Goal: Transaction & Acquisition: Purchase product/service

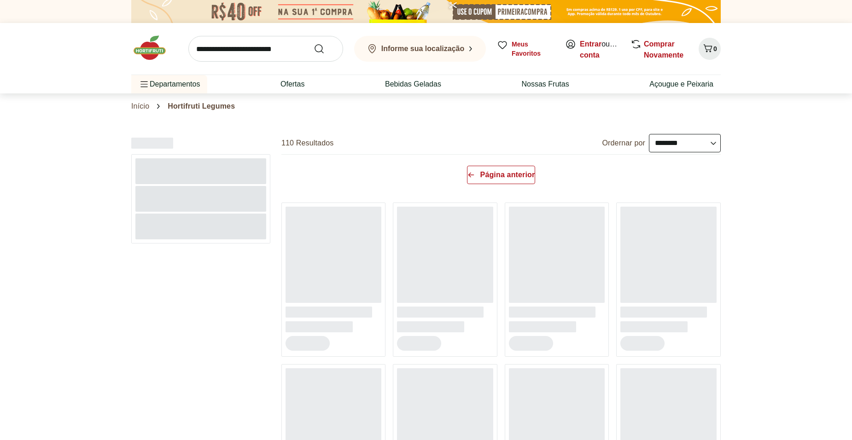
select select "**********"
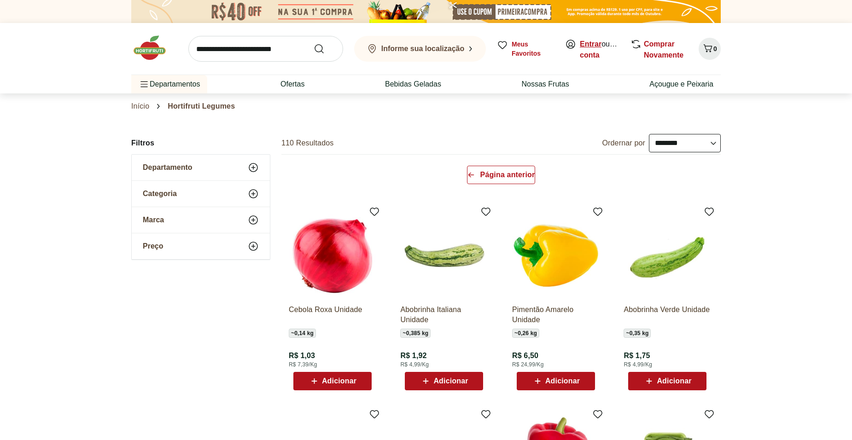
click at [598, 45] on link "Entrar" at bounding box center [591, 44] width 22 height 8
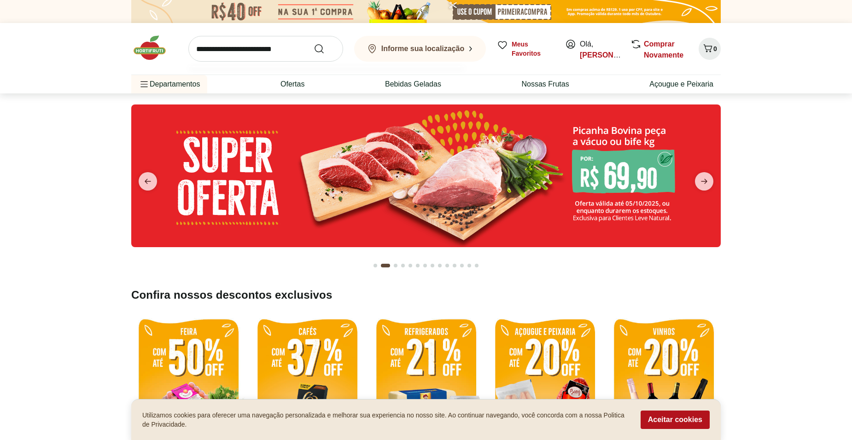
click at [226, 50] on input "search" at bounding box center [265, 49] width 155 height 26
type input "****"
click at [314, 43] on button "Submit Search" at bounding box center [325, 48] width 22 height 11
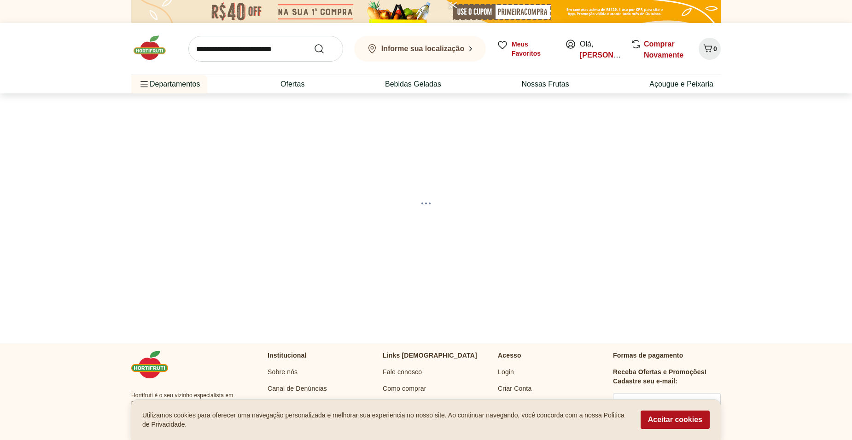
select select "**********"
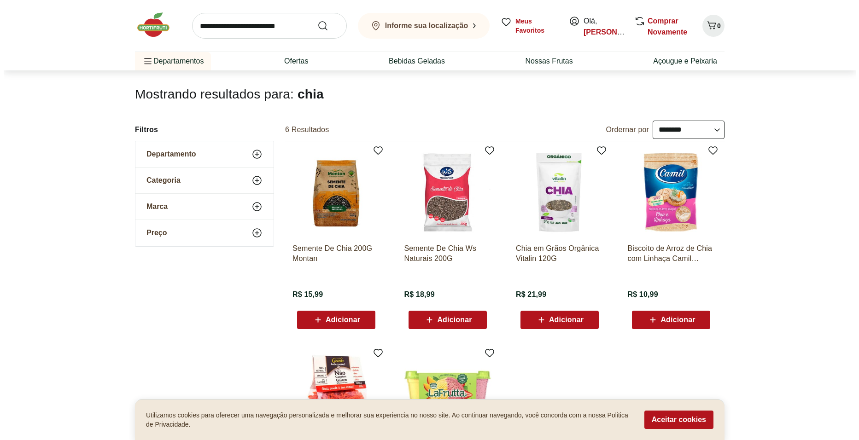
scroll to position [46, 0]
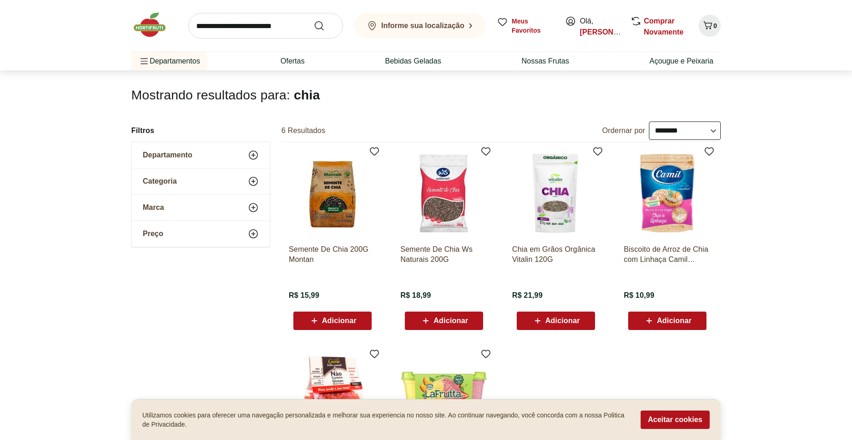
click at [324, 320] on span "Adicionar" at bounding box center [339, 320] width 35 height 7
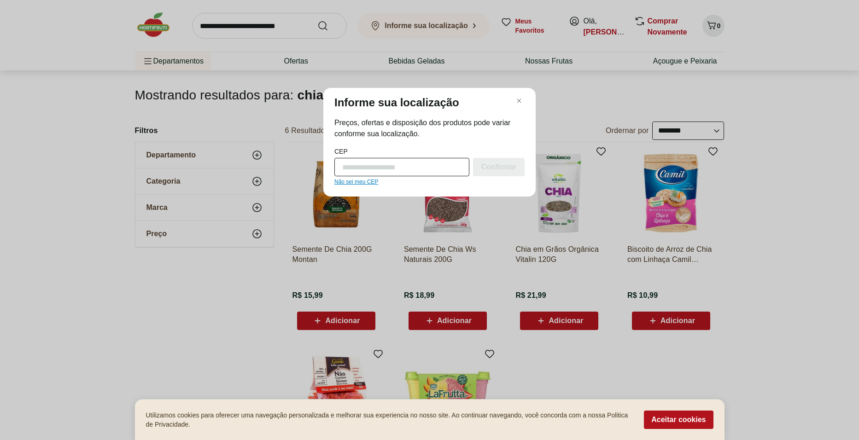
click at [430, 166] on input "CEP" at bounding box center [401, 167] width 135 height 18
type input "*********"
click at [498, 172] on div "Confirmar" at bounding box center [499, 167] width 52 height 18
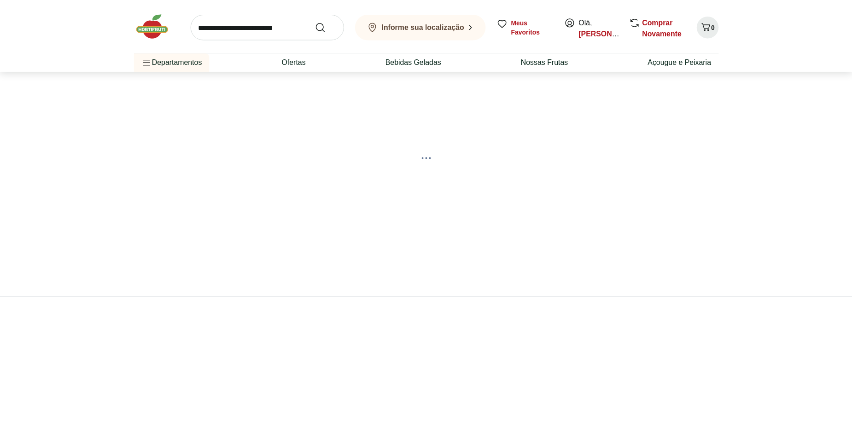
scroll to position [0, 0]
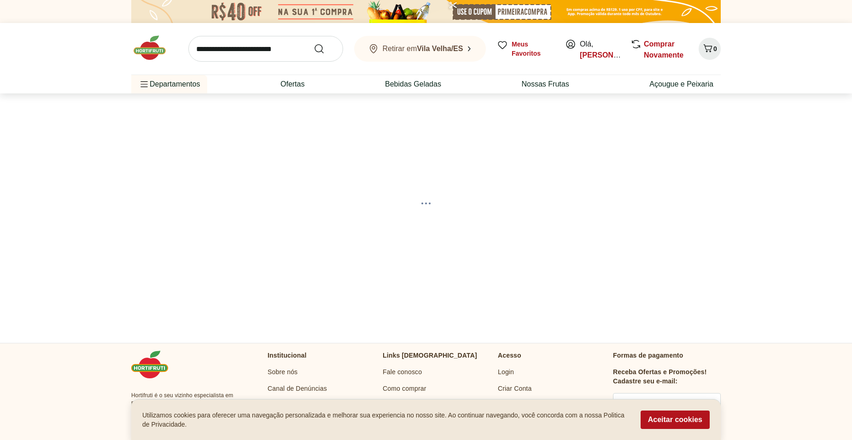
select select "**********"
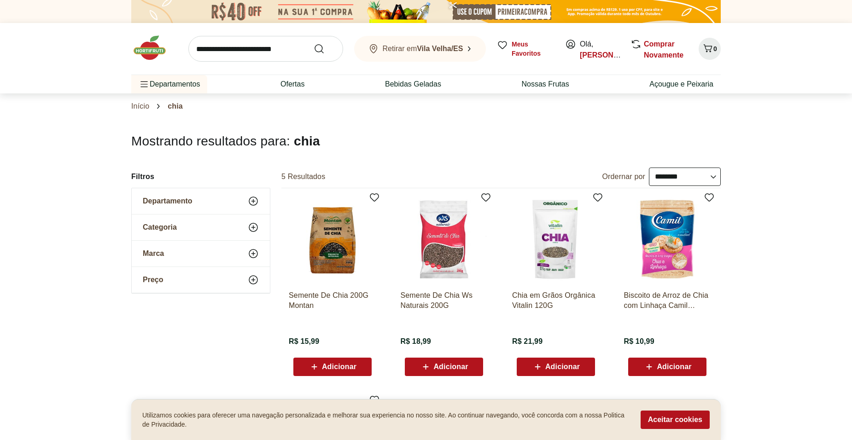
click at [341, 363] on span "Adicionar" at bounding box center [339, 366] width 35 height 7
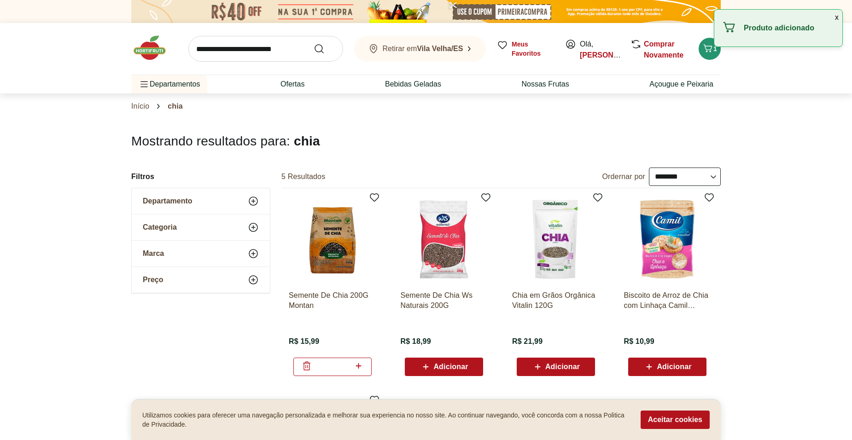
click at [285, 44] on input "search" at bounding box center [265, 49] width 155 height 26
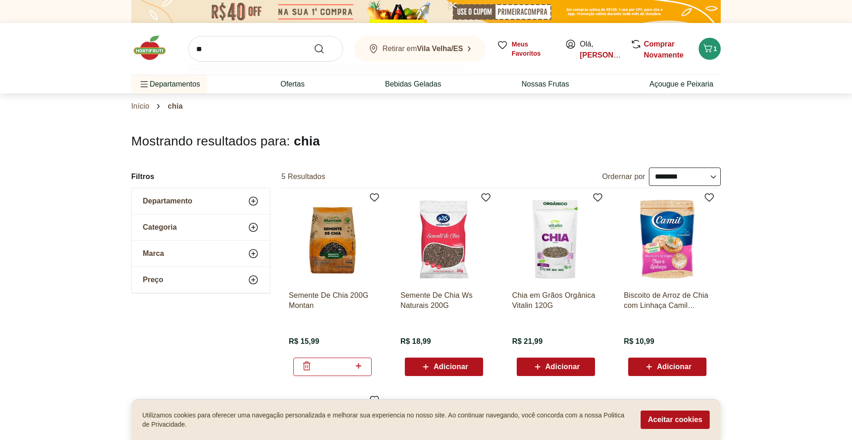
type input "*"
type input "********"
click at [314, 43] on button "Submit Search" at bounding box center [325, 48] width 22 height 11
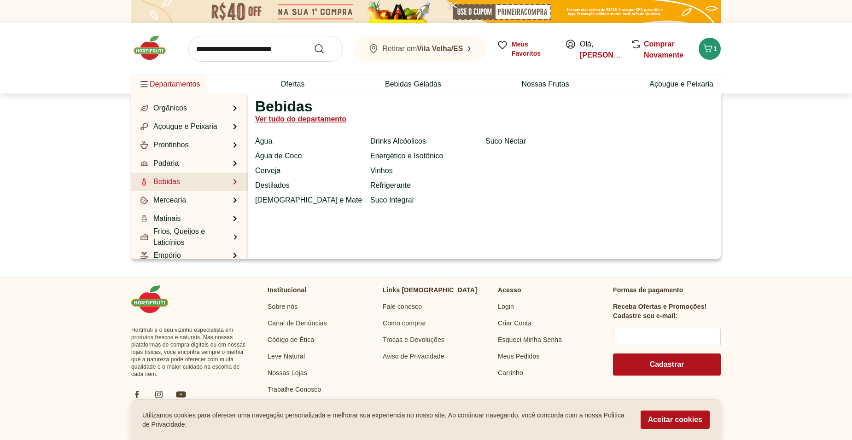
scroll to position [46, 0]
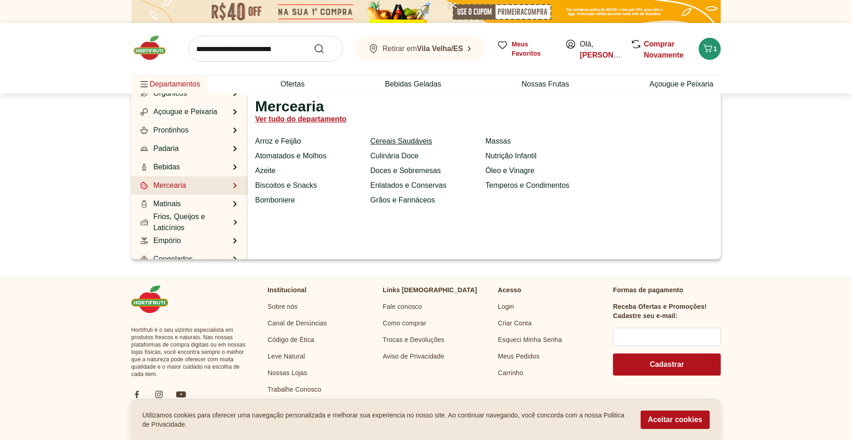
click at [413, 142] on link "Cereais Saudáveis" at bounding box center [401, 141] width 62 height 11
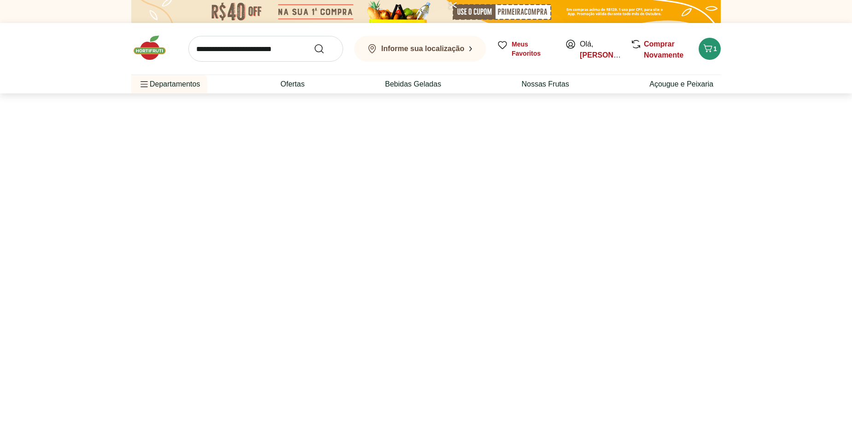
select select "**********"
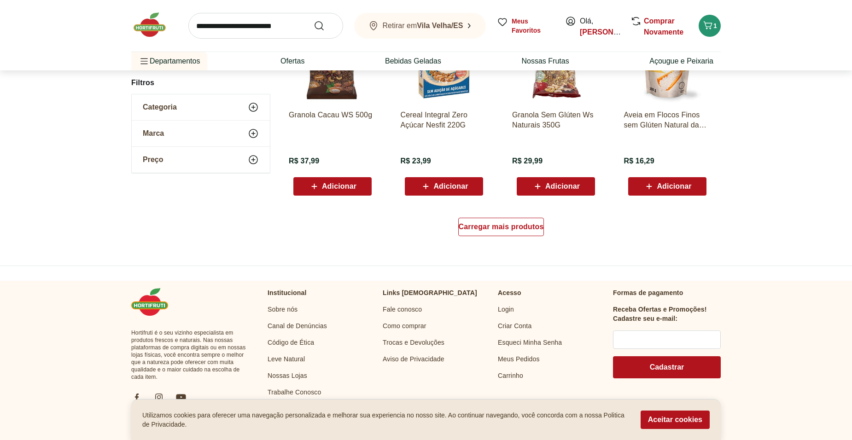
scroll to position [552, 0]
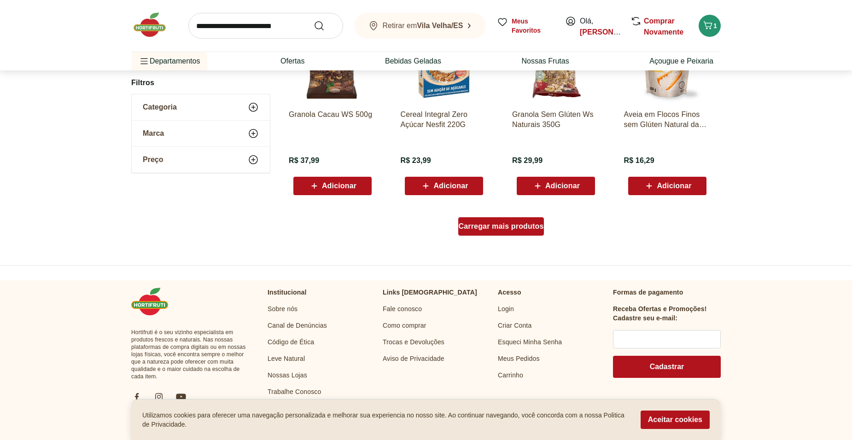
click at [538, 227] on span "Carregar mais produtos" at bounding box center [501, 226] width 85 height 7
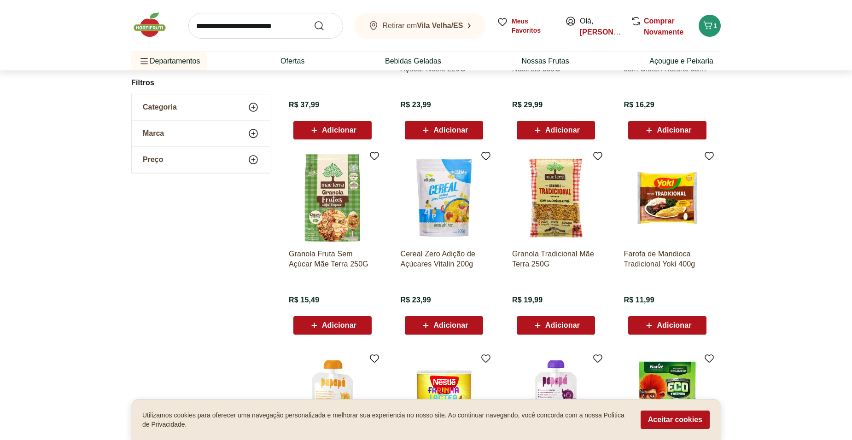
scroll to position [184, 0]
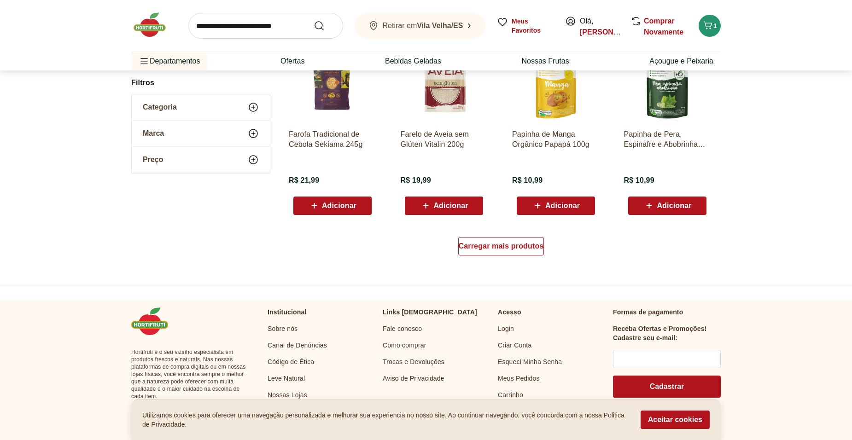
scroll to position [599, 0]
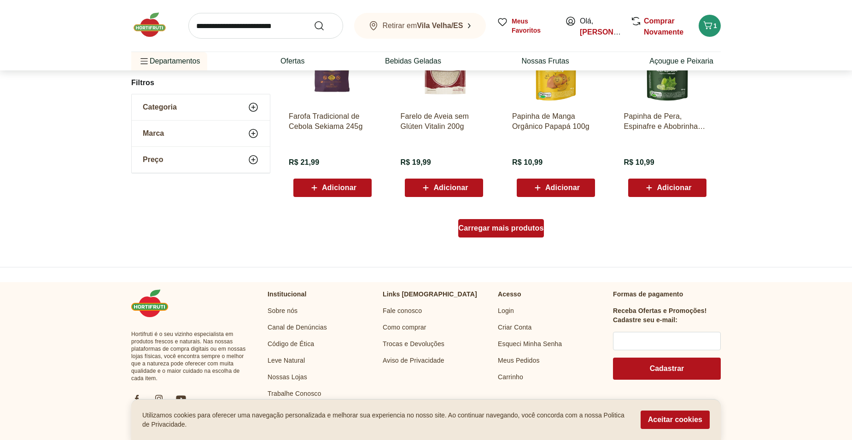
click at [528, 229] on span "Carregar mais produtos" at bounding box center [501, 228] width 85 height 7
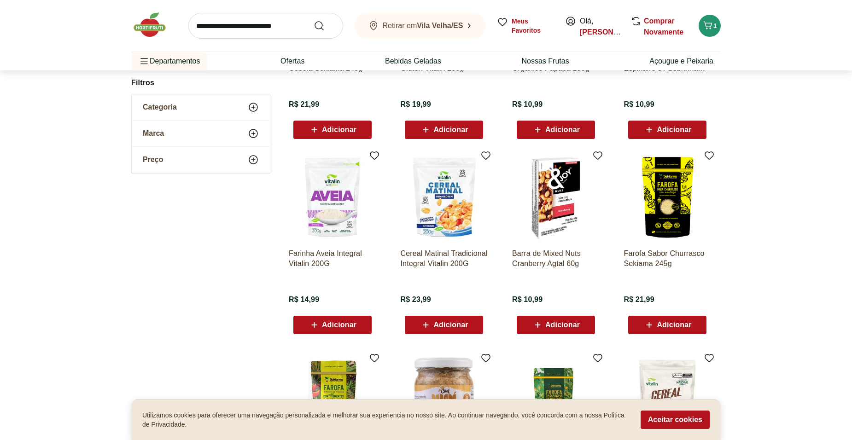
scroll to position [783, 0]
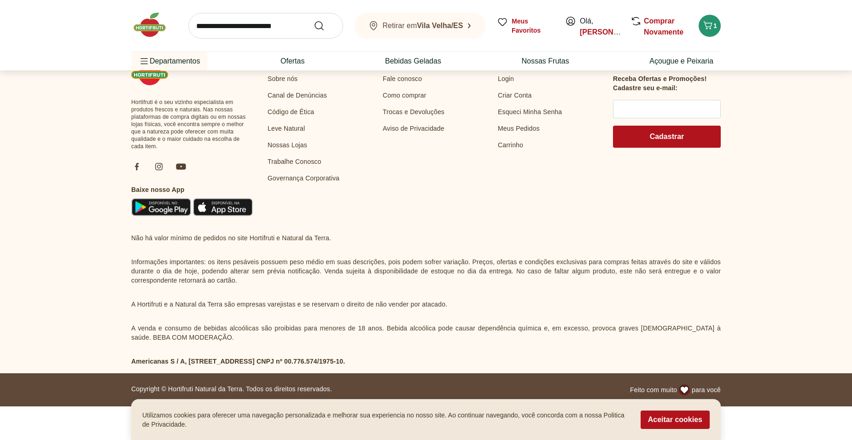
scroll to position [413, 0]
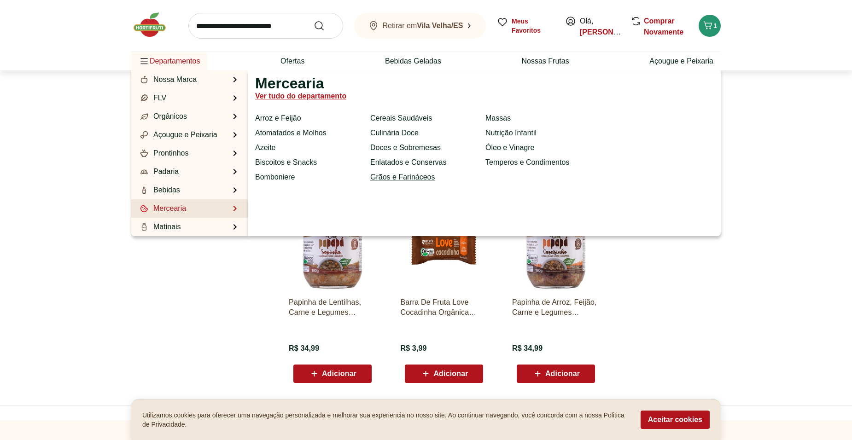
click at [419, 172] on link "Grãos e Farináceos" at bounding box center [402, 177] width 65 height 11
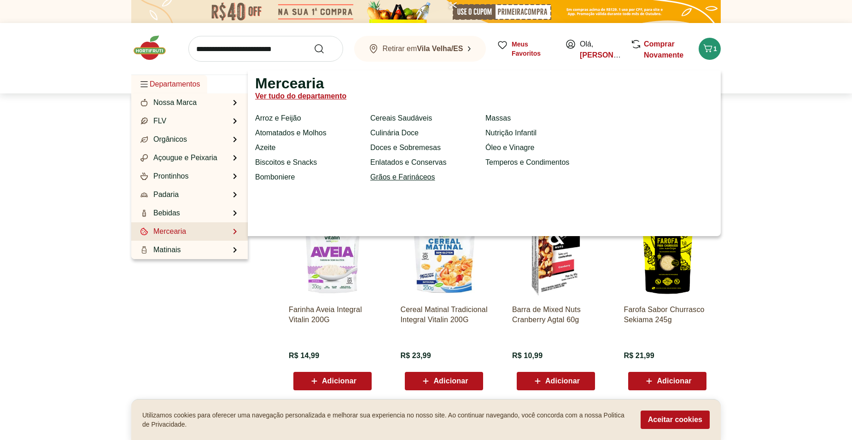
select select "**********"
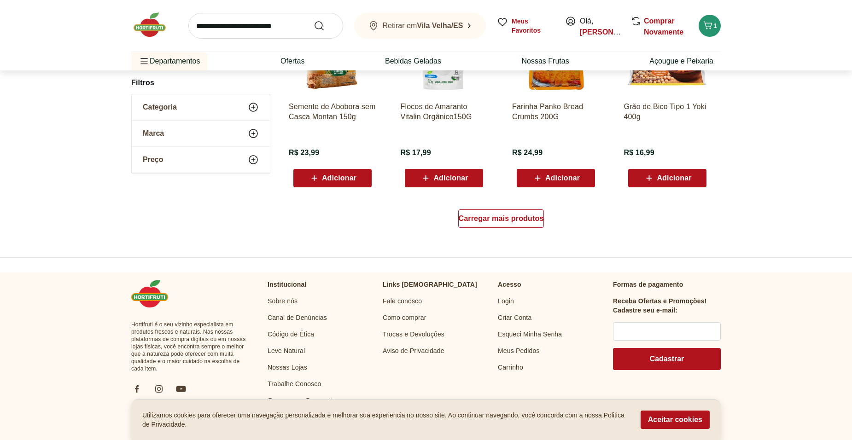
scroll to position [599, 0]
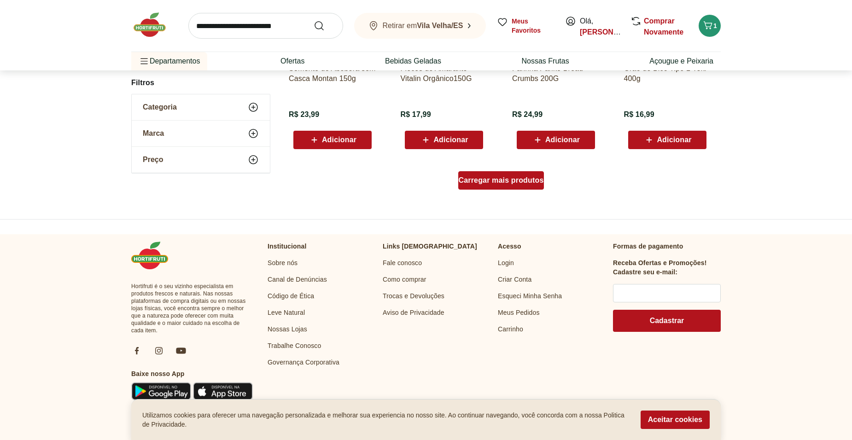
click at [501, 177] on span "Carregar mais produtos" at bounding box center [501, 180] width 85 height 7
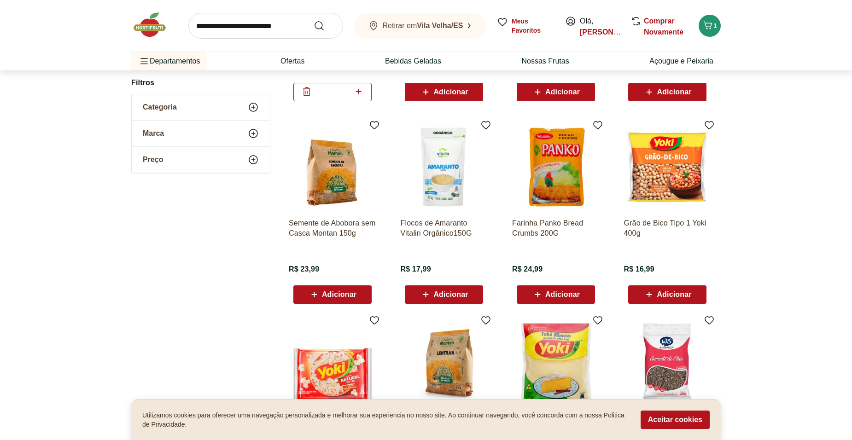
scroll to position [414, 0]
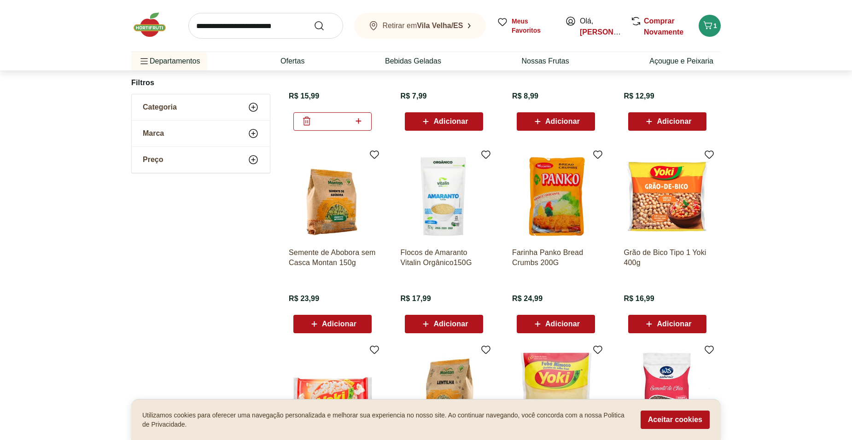
click at [678, 323] on span "Adicionar" at bounding box center [674, 323] width 35 height 7
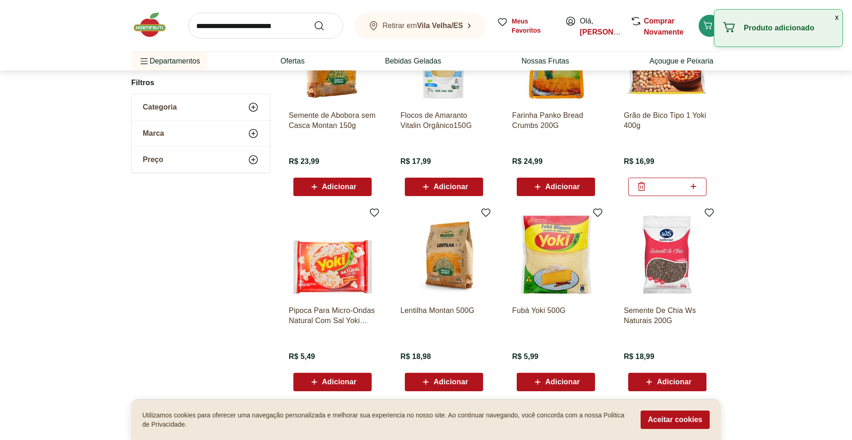
scroll to position [552, 0]
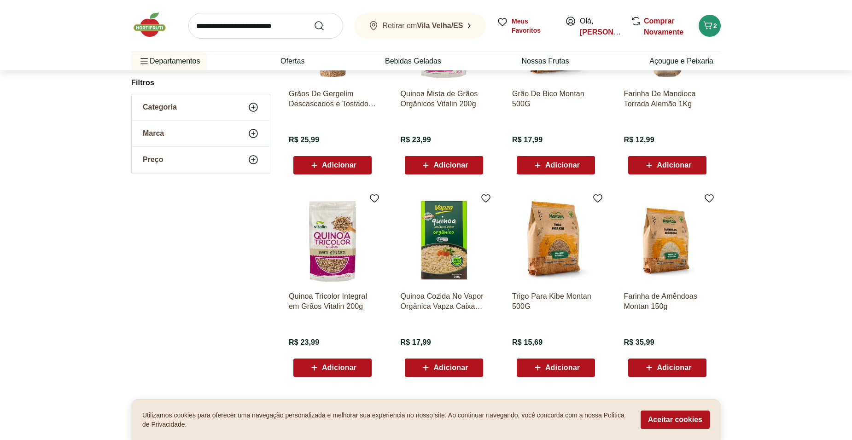
scroll to position [506, 0]
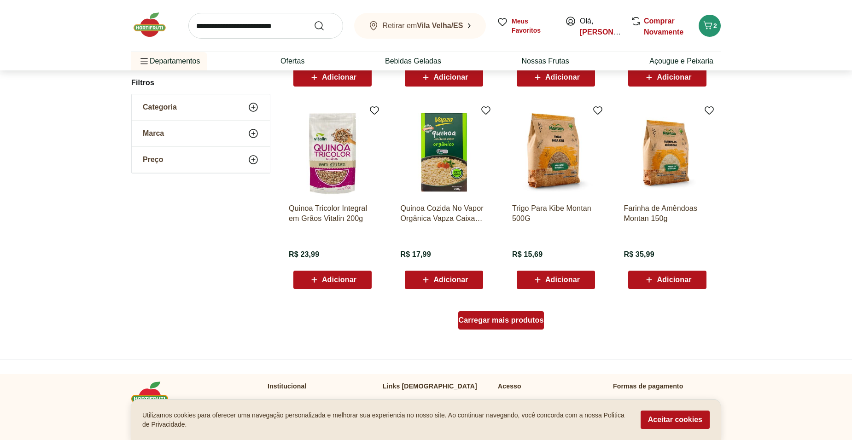
click at [523, 327] on div "Carregar mais produtos" at bounding box center [501, 320] width 86 height 18
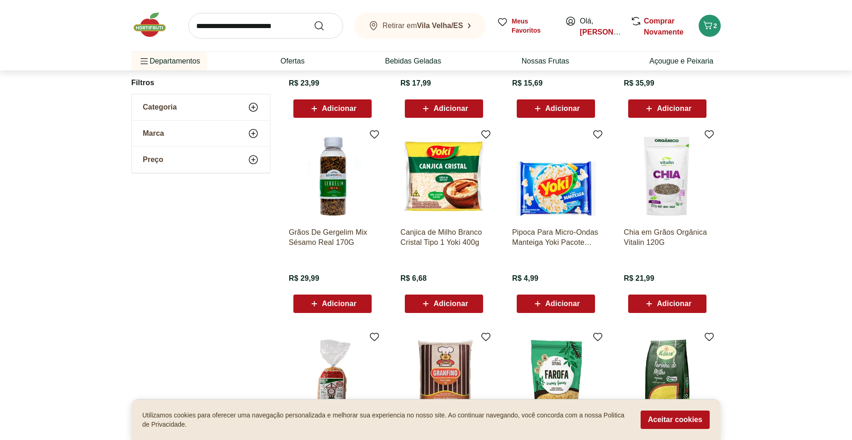
scroll to position [691, 0]
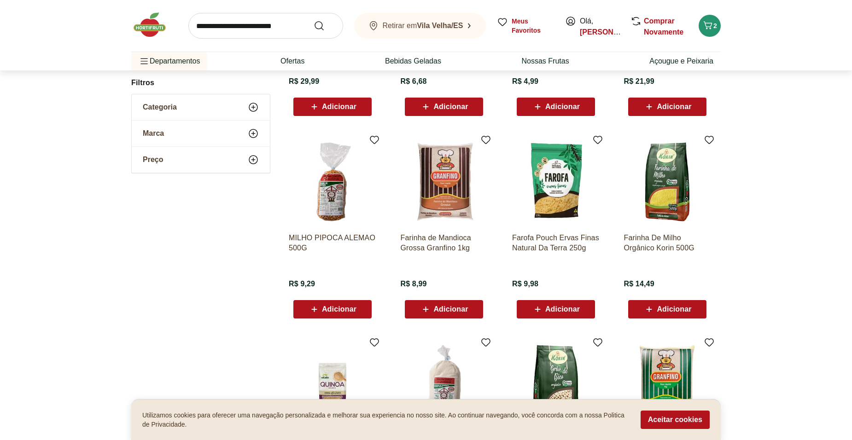
scroll to position [459, 0]
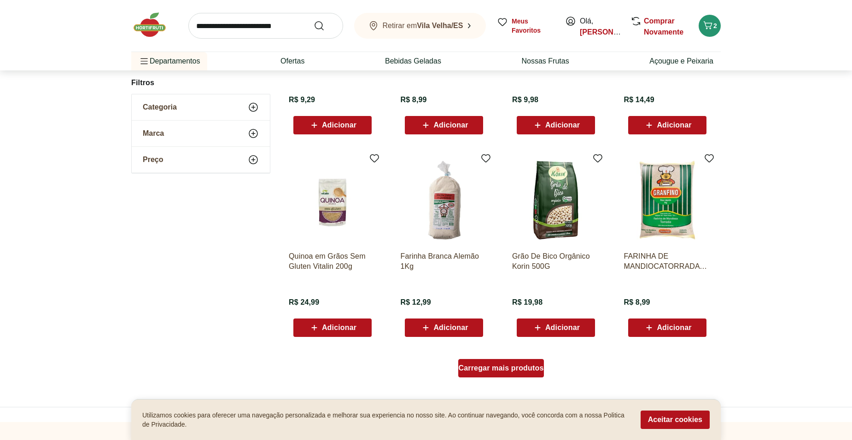
click at [511, 378] on link "Carregar mais produtos" at bounding box center [501, 370] width 86 height 22
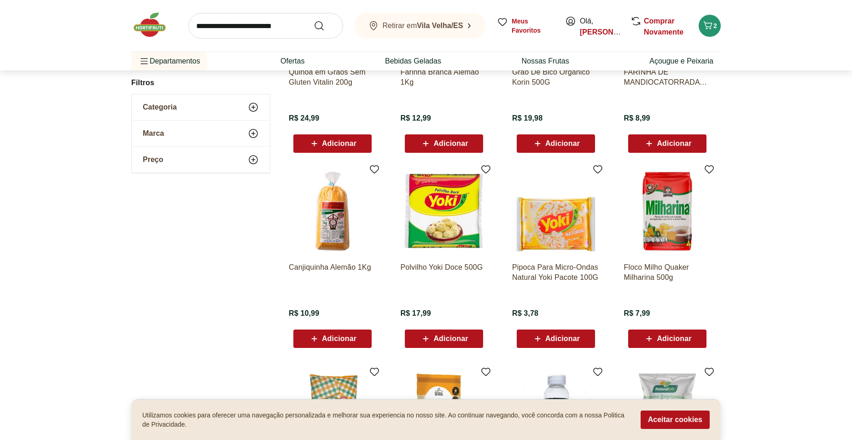
scroll to position [227, 0]
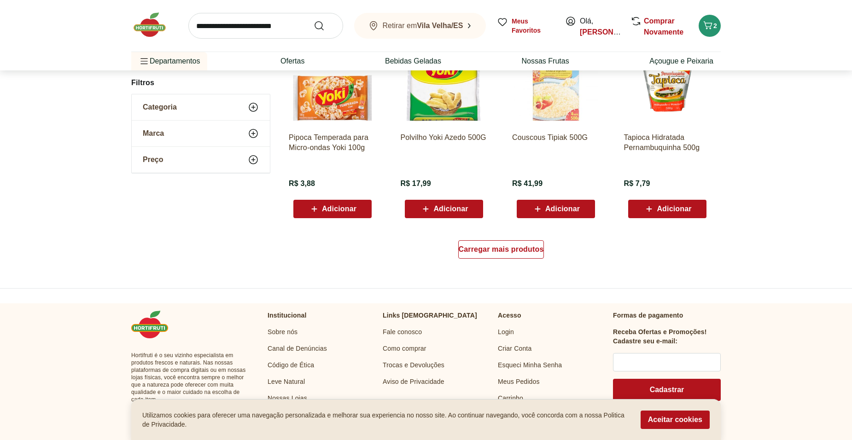
scroll to position [595, 0]
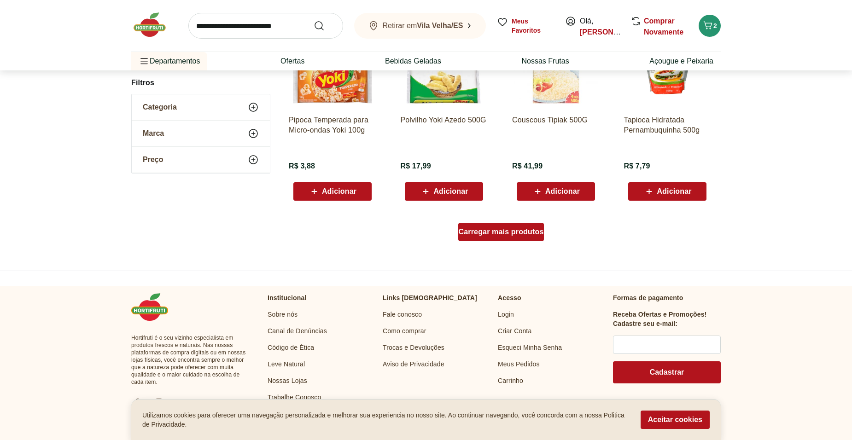
click at [503, 236] on span "Carregar mais produtos" at bounding box center [501, 231] width 85 height 7
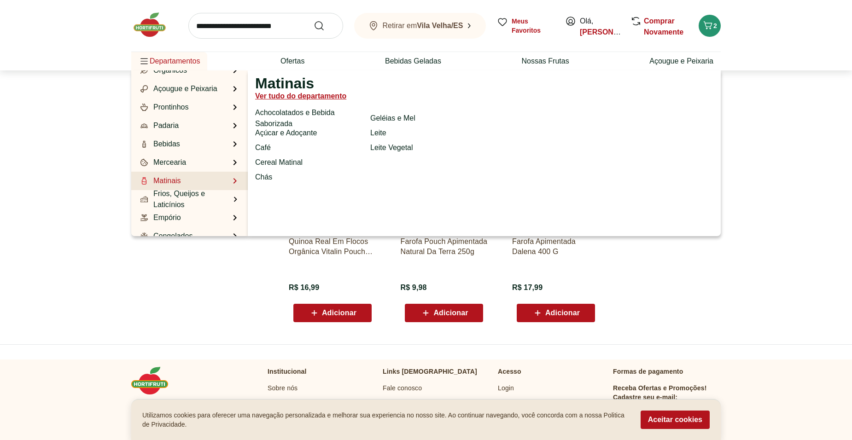
scroll to position [92, 0]
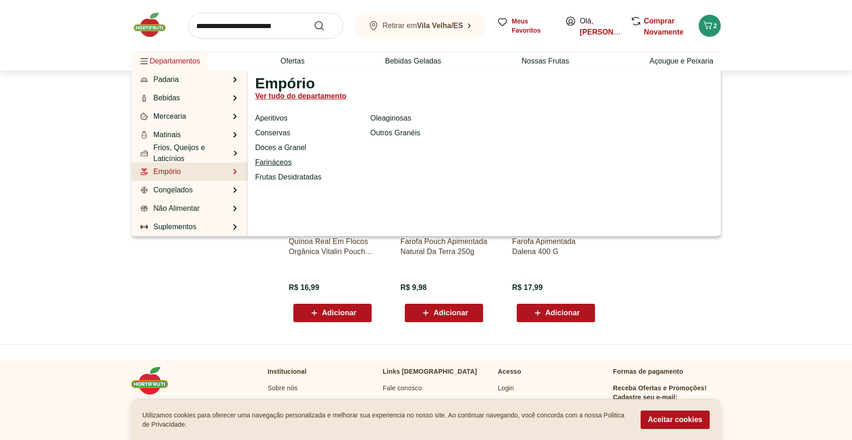
click at [278, 161] on link "Farináceos" at bounding box center [273, 162] width 36 height 11
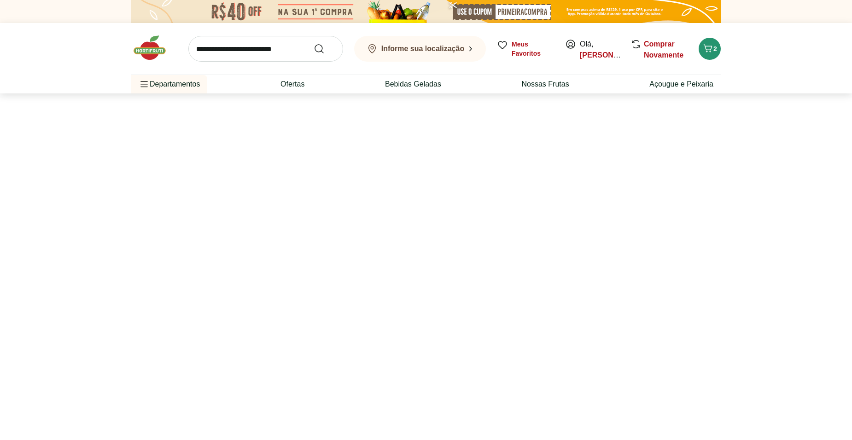
select select "**********"
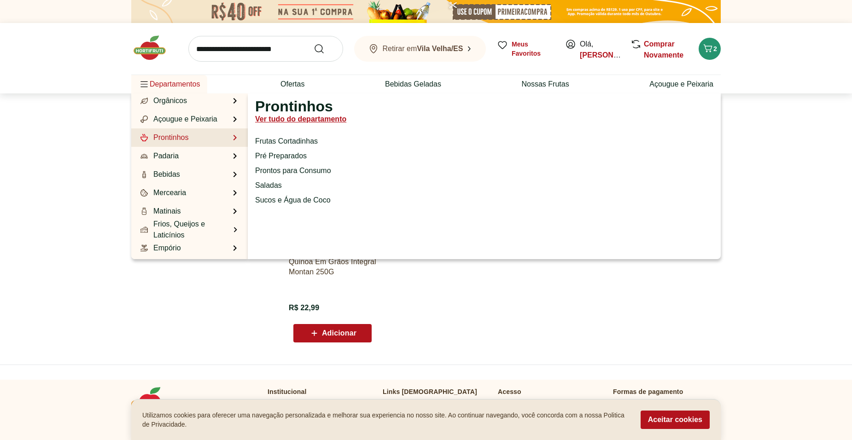
scroll to position [92, 0]
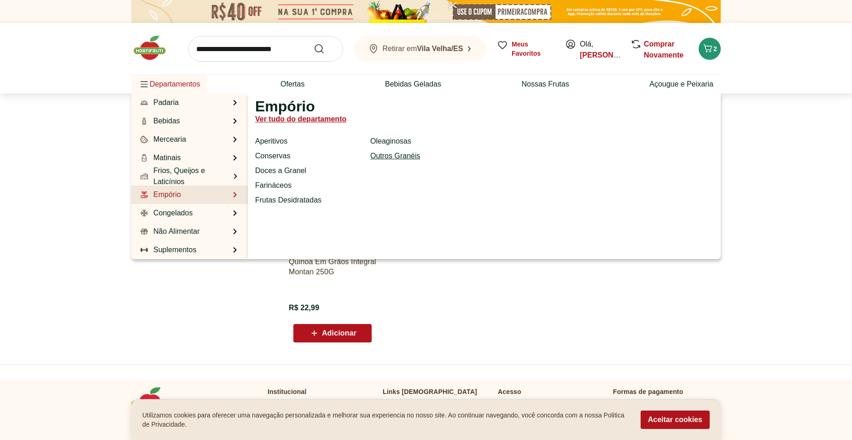
click at [378, 155] on link "Outros Granéis" at bounding box center [395, 156] width 50 height 11
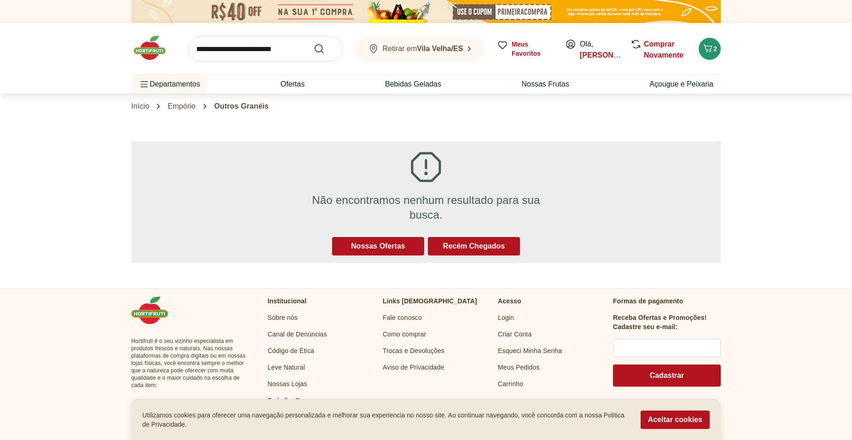
click at [239, 46] on input "search" at bounding box center [265, 49] width 155 height 26
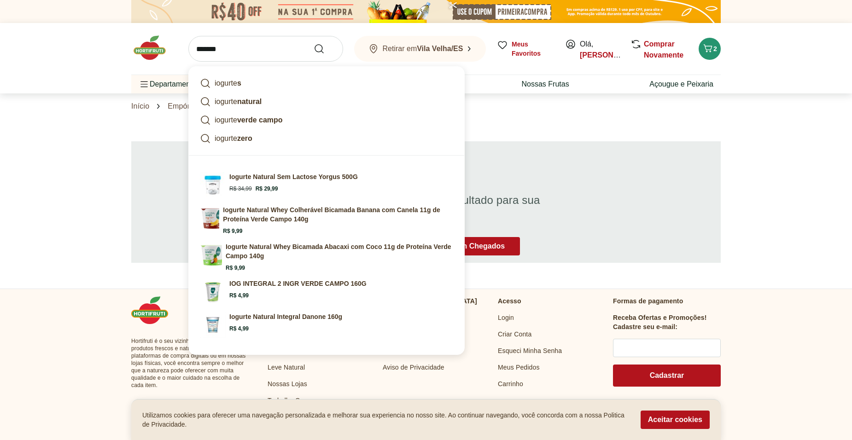
type input "*******"
click at [314, 43] on button "Submit Search" at bounding box center [325, 48] width 22 height 11
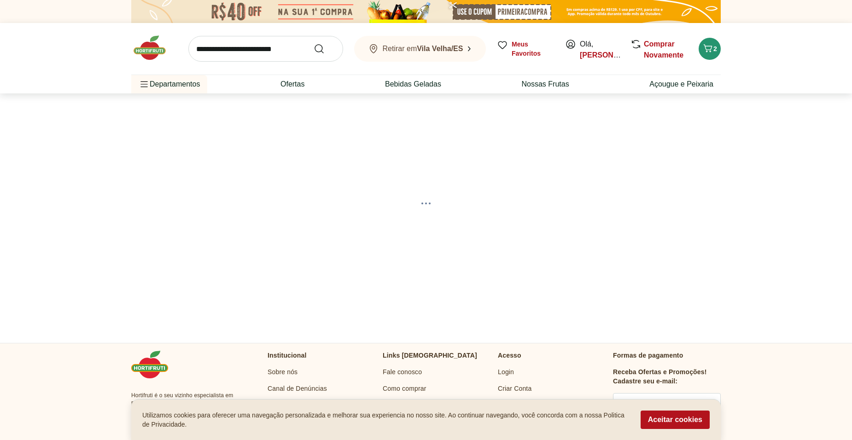
select select "**********"
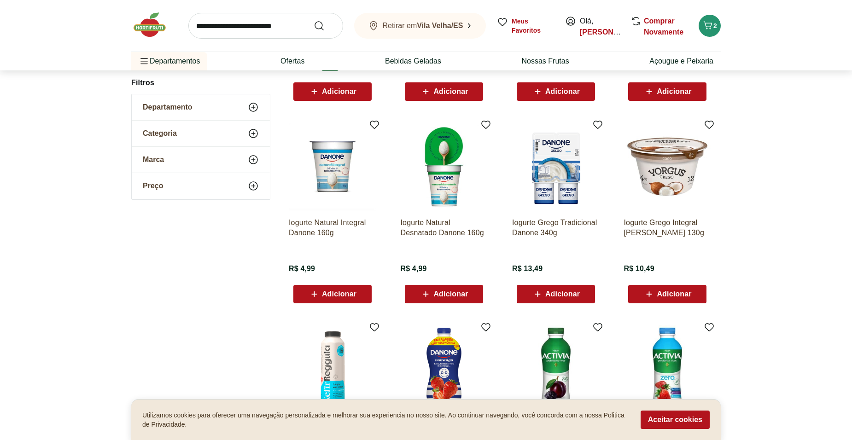
scroll to position [276, 0]
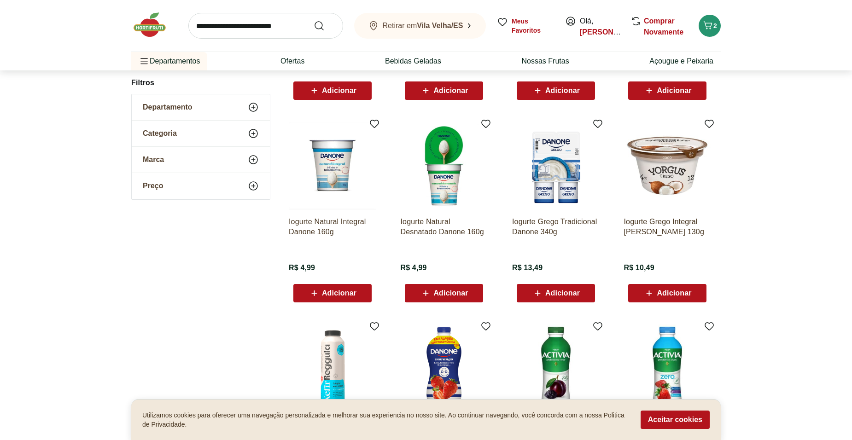
click at [453, 291] on span "Adicionar" at bounding box center [450, 293] width 35 height 7
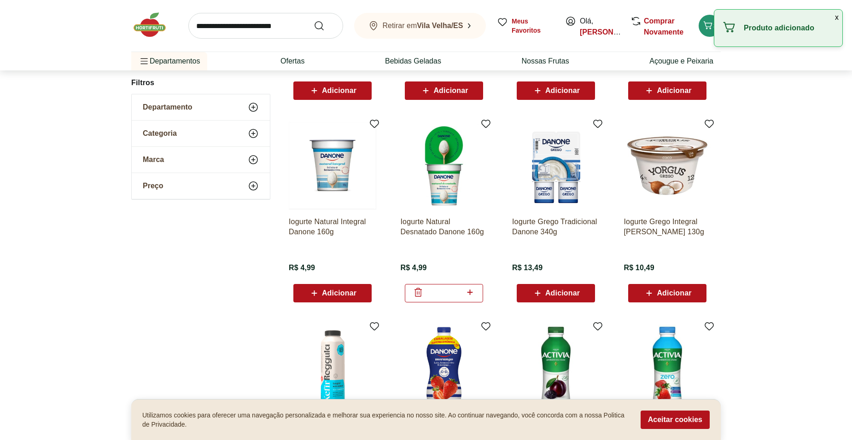
click at [473, 291] on icon at bounding box center [470, 292] width 12 height 11
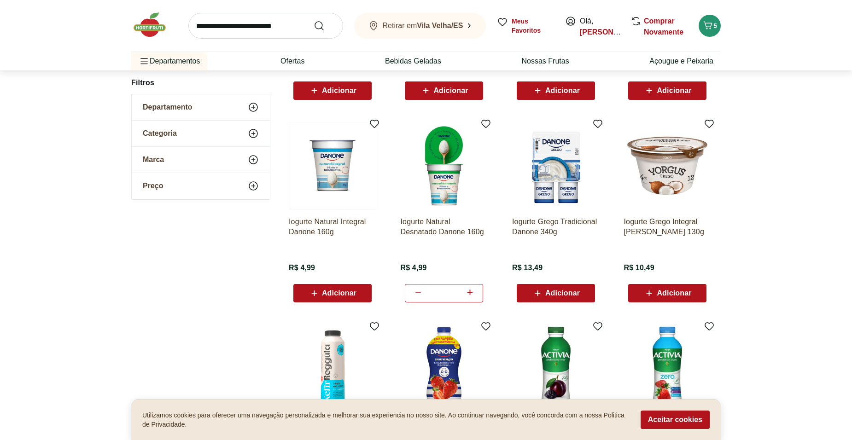
click at [473, 291] on icon at bounding box center [470, 292] width 12 height 11
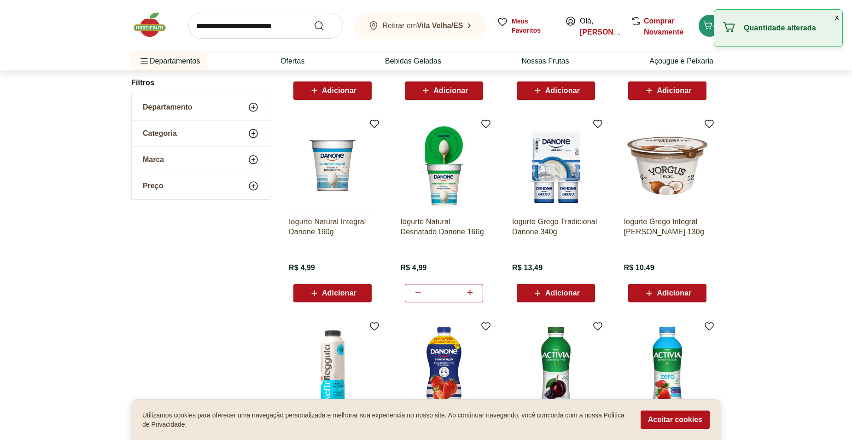
click at [473, 291] on icon at bounding box center [470, 292] width 12 height 11
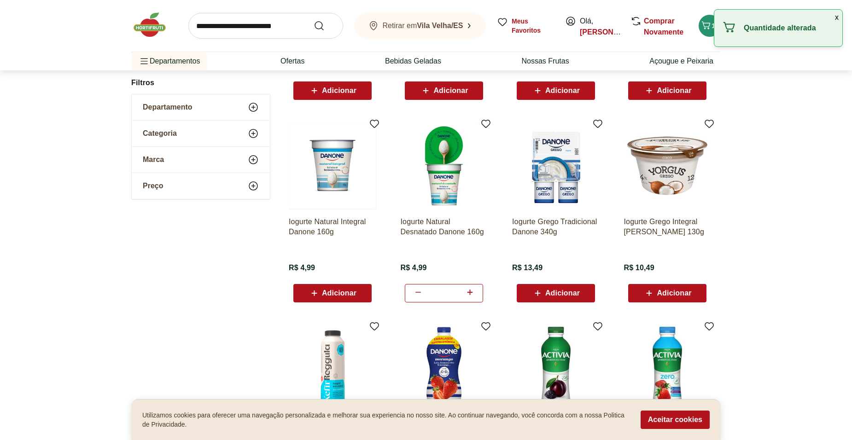
click at [473, 291] on icon at bounding box center [470, 292] width 12 height 11
type input "**"
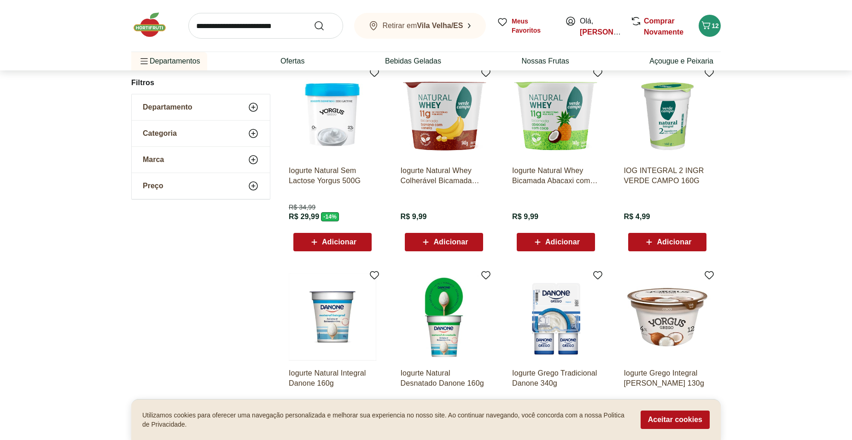
scroll to position [0, 0]
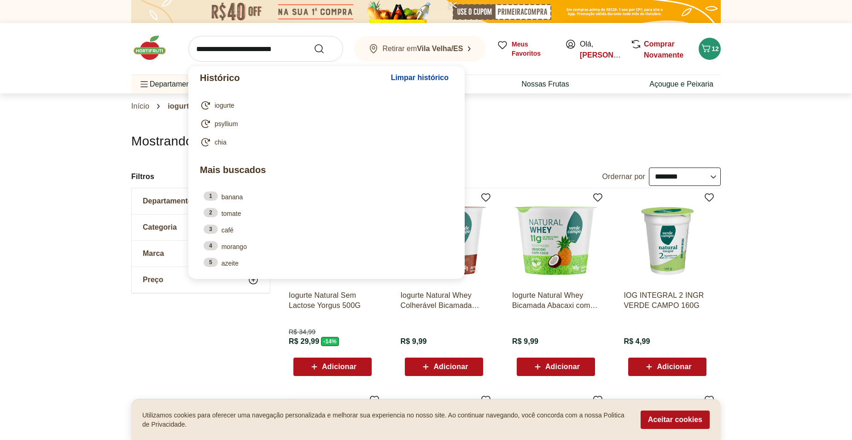
click at [257, 50] on input "search" at bounding box center [265, 49] width 155 height 26
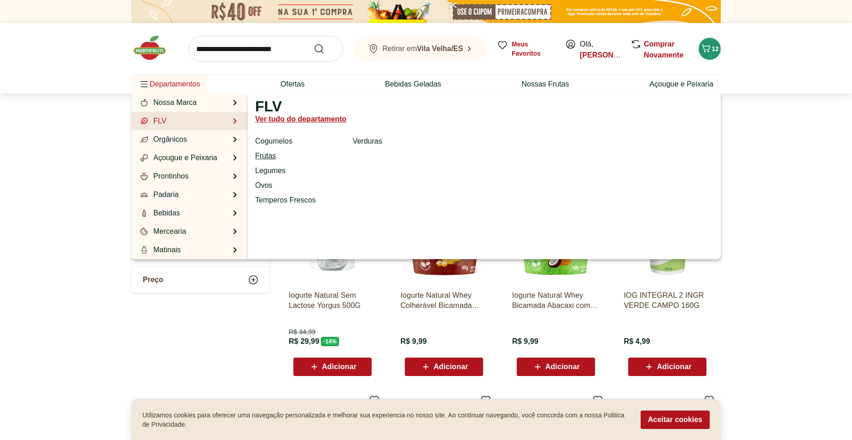
click at [267, 151] on link "Frutas" at bounding box center [265, 156] width 21 height 11
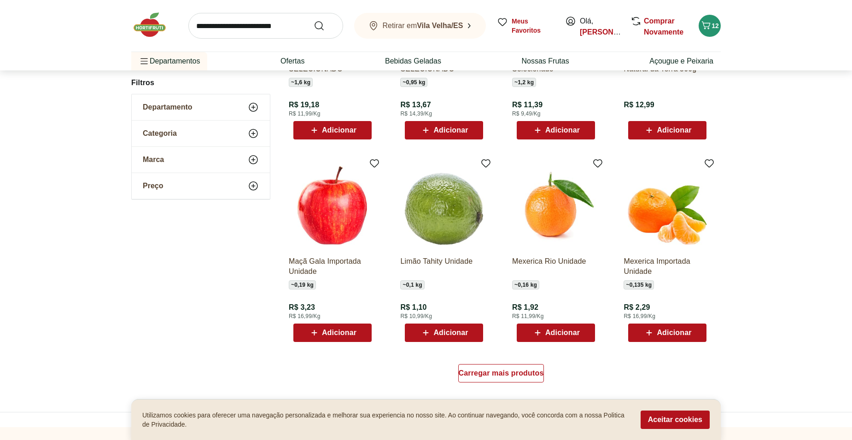
scroll to position [414, 0]
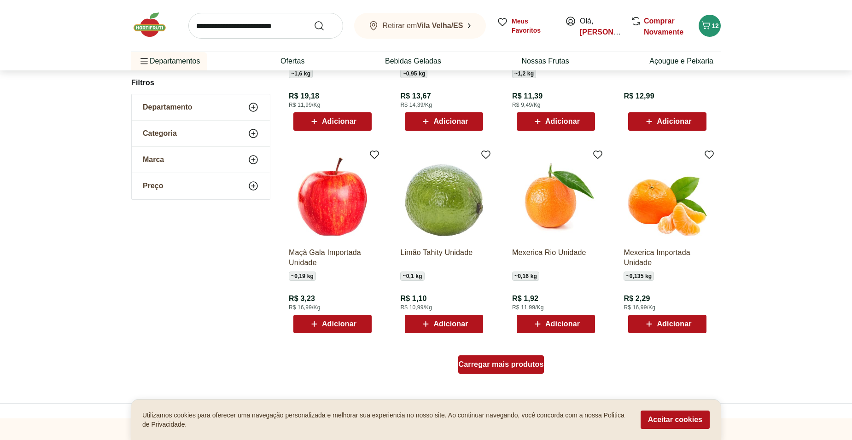
click at [488, 367] on span "Carregar mais produtos" at bounding box center [501, 364] width 85 height 7
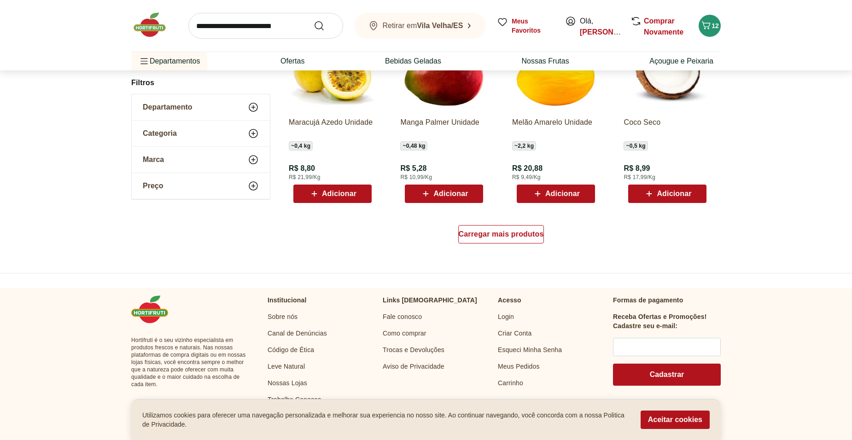
scroll to position [599, 0]
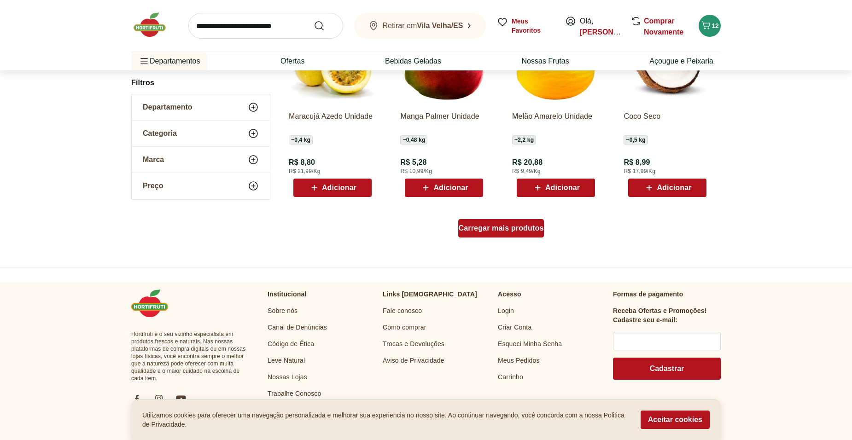
click at [530, 229] on span "Carregar mais produtos" at bounding box center [501, 228] width 85 height 7
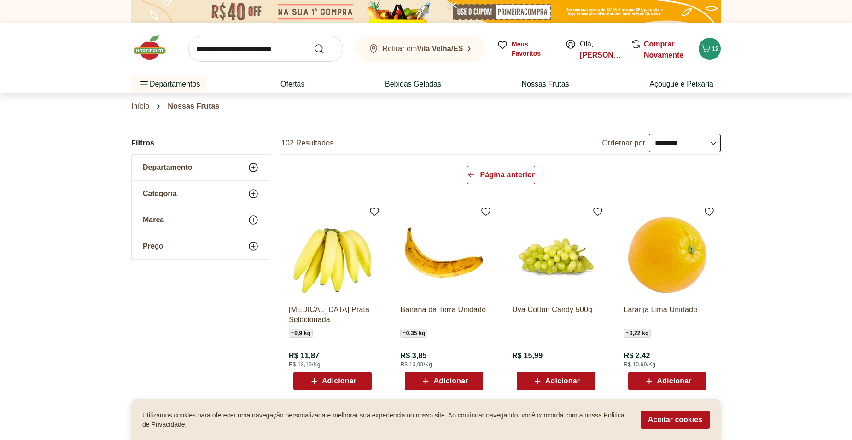
click at [686, 140] on select "**********" at bounding box center [685, 143] width 72 height 18
select select "********"
click at [649, 134] on select "**********" at bounding box center [685, 143] width 72 height 18
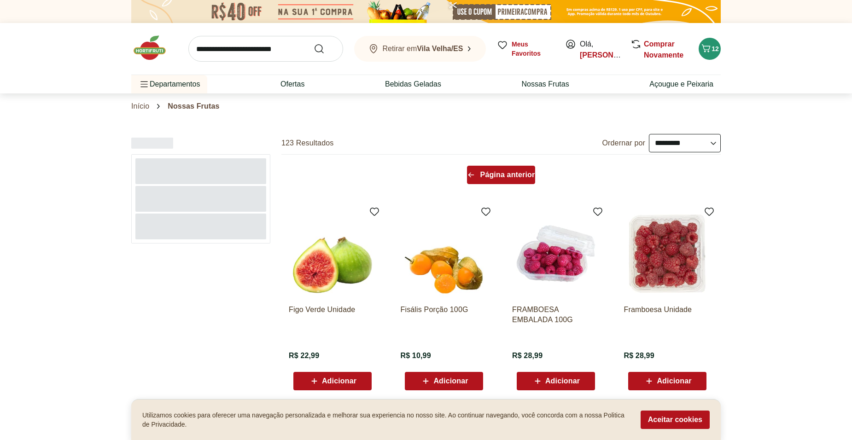
click at [526, 175] on span "Página anterior" at bounding box center [507, 174] width 55 height 7
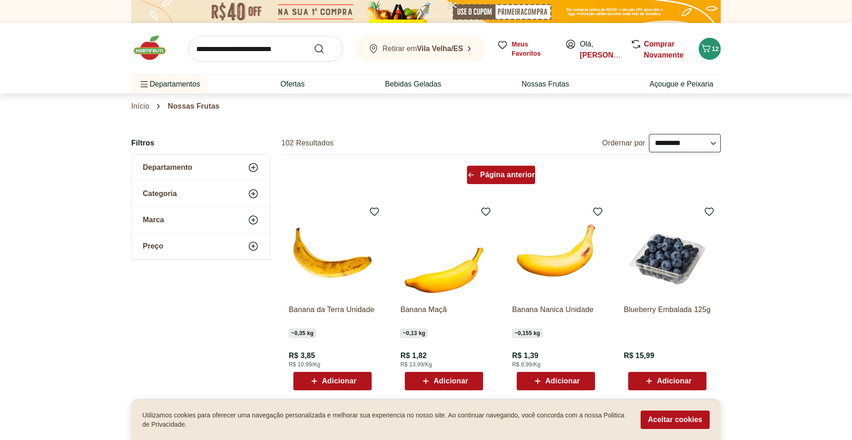
click at [526, 175] on span "Página anterior" at bounding box center [507, 174] width 55 height 7
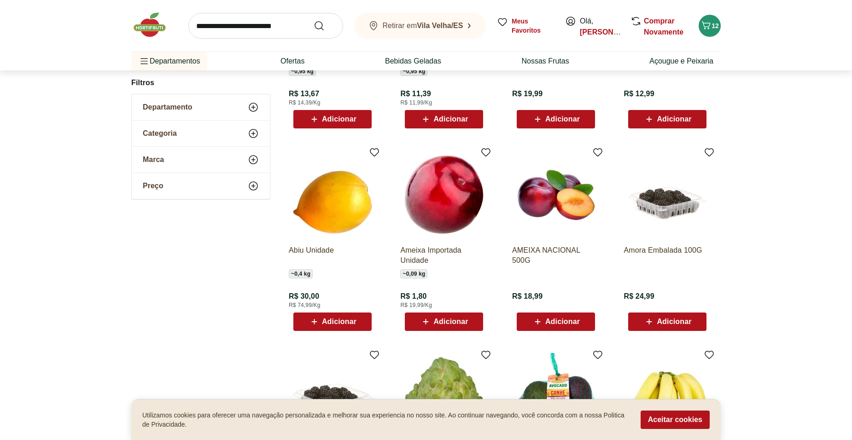
scroll to position [230, 0]
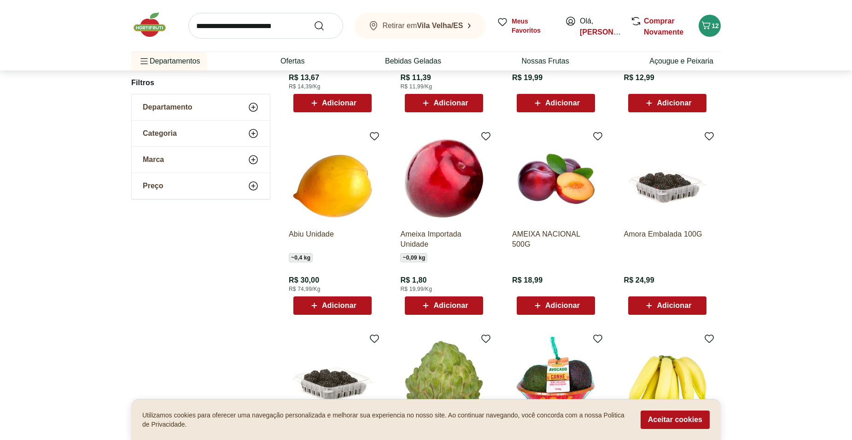
click at [459, 304] on span "Adicionar" at bounding box center [450, 305] width 35 height 7
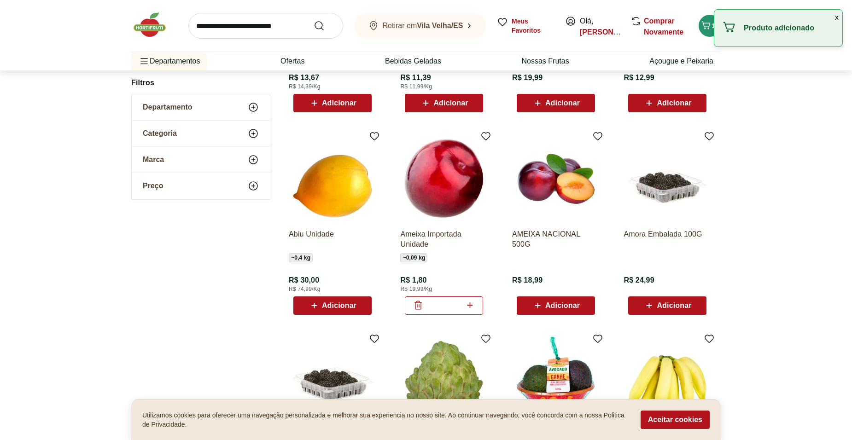
click at [469, 306] on icon at bounding box center [470, 305] width 12 height 11
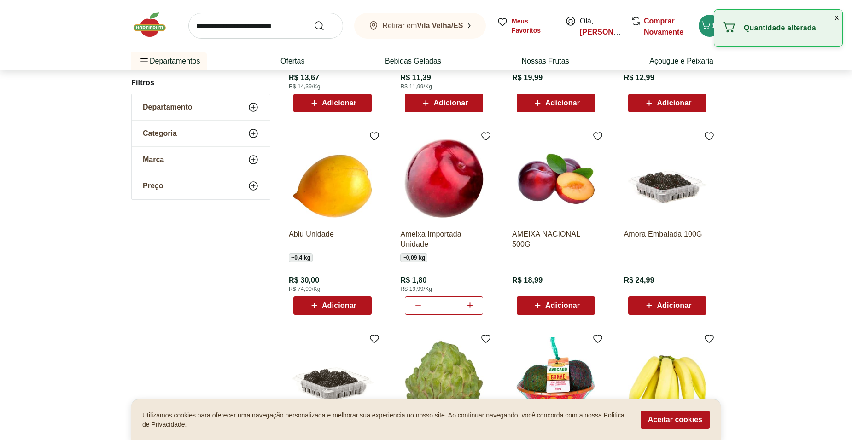
type input "*"
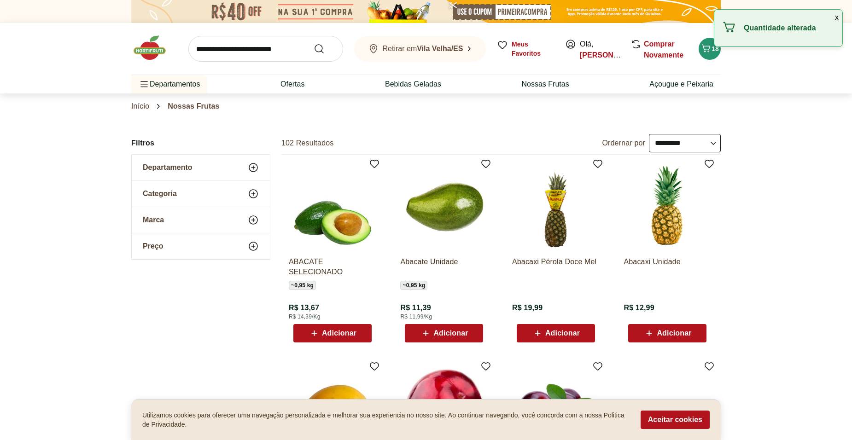
select select "********"
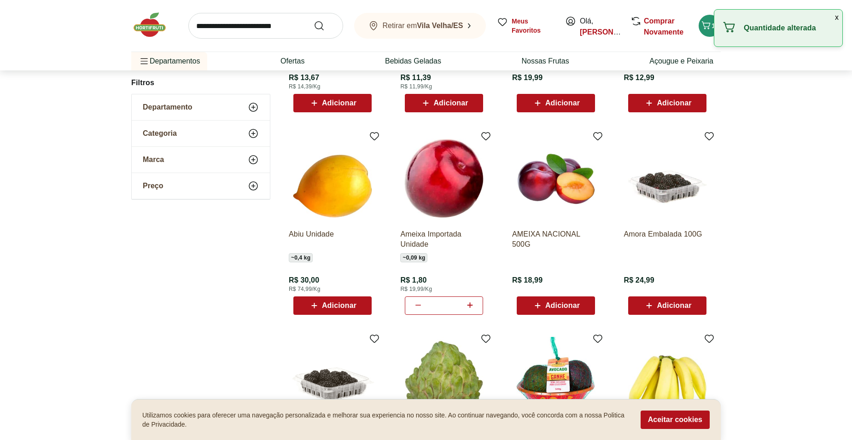
click at [469, 306] on icon at bounding box center [470, 305] width 12 height 11
type input "**"
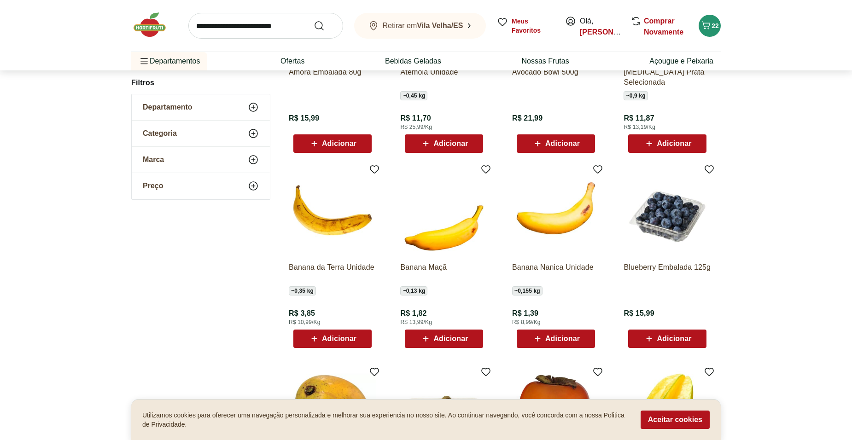
scroll to position [645, 0]
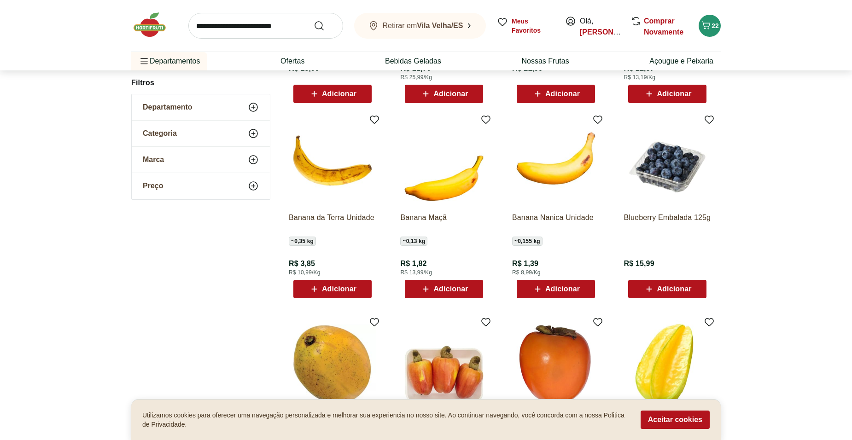
click at [554, 291] on span "Adicionar" at bounding box center [562, 288] width 35 height 7
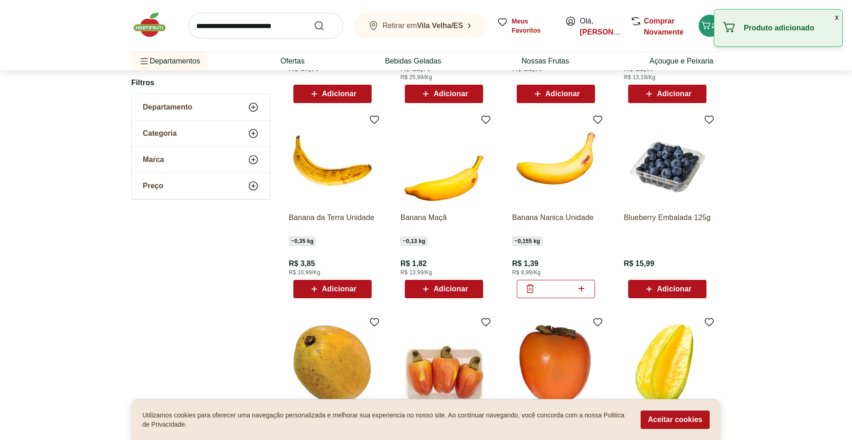
click at [582, 286] on icon at bounding box center [582, 288] width 12 height 11
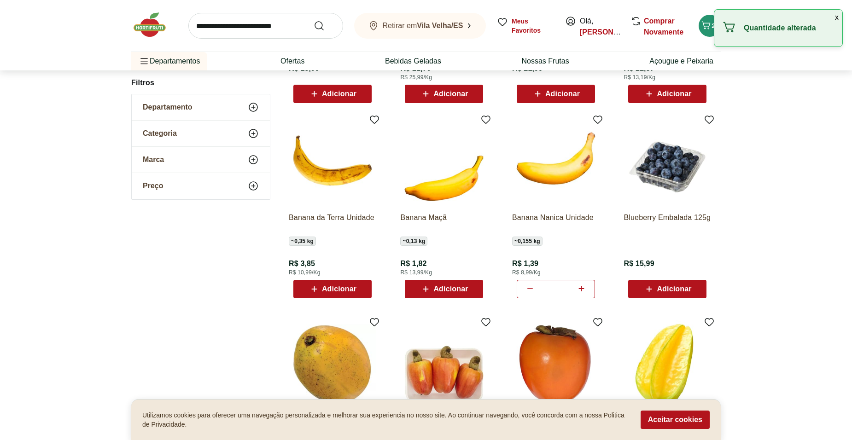
click at [582, 286] on icon at bounding box center [582, 288] width 12 height 11
click at [527, 291] on icon at bounding box center [529, 288] width 11 height 11
type input "*"
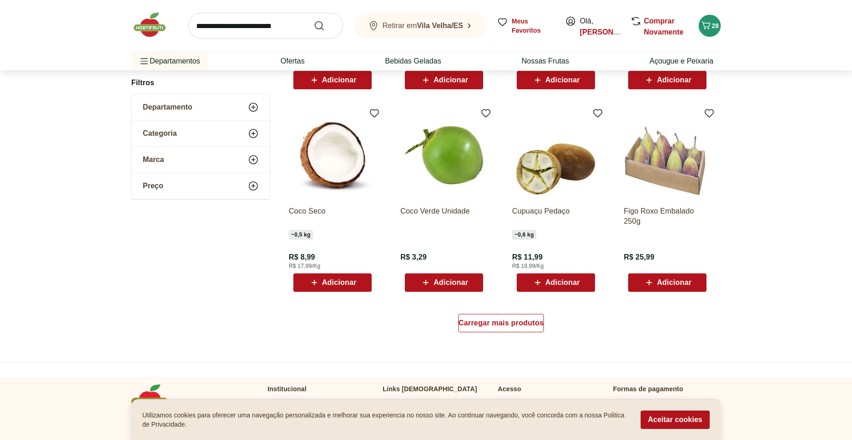
scroll to position [506, 0]
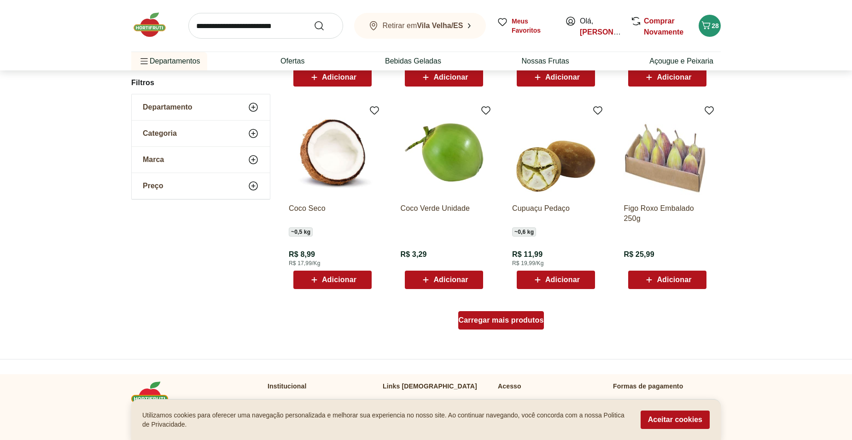
click at [534, 324] on span "Carregar mais produtos" at bounding box center [501, 320] width 85 height 7
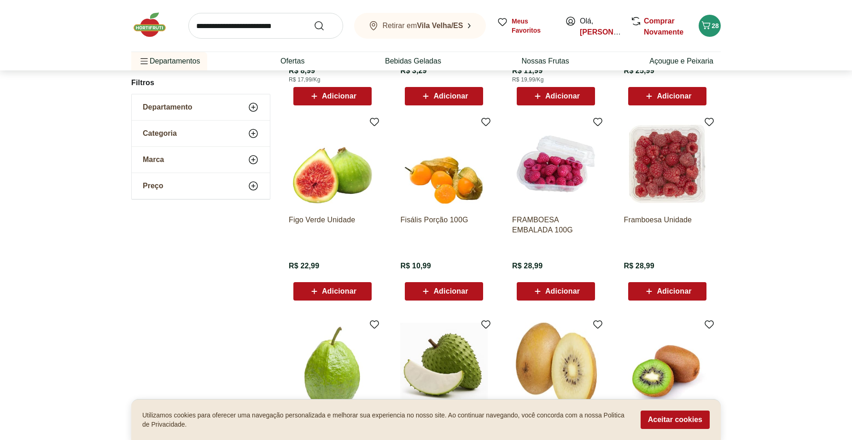
scroll to position [691, 0]
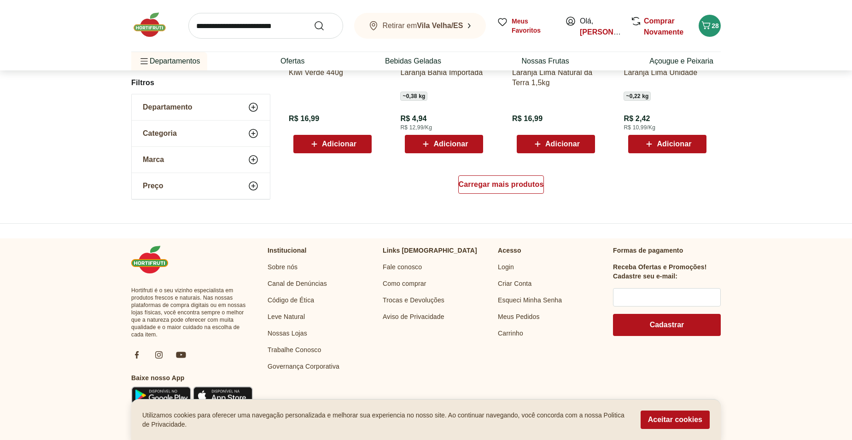
scroll to position [643, 0]
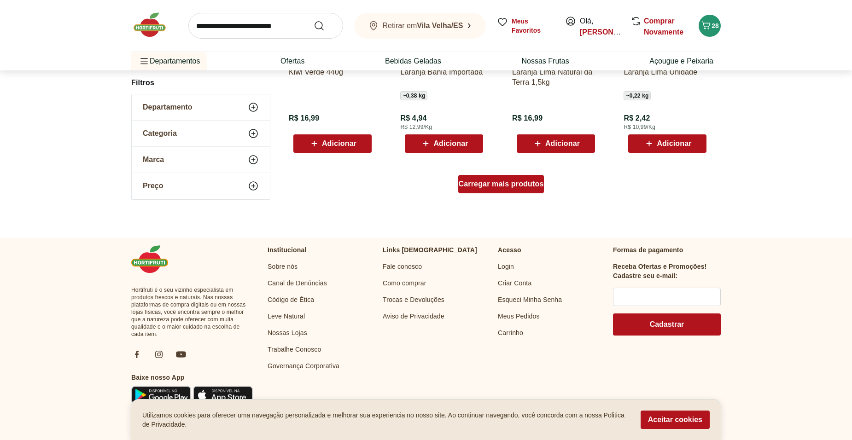
click at [517, 186] on span "Carregar mais produtos" at bounding box center [501, 183] width 85 height 7
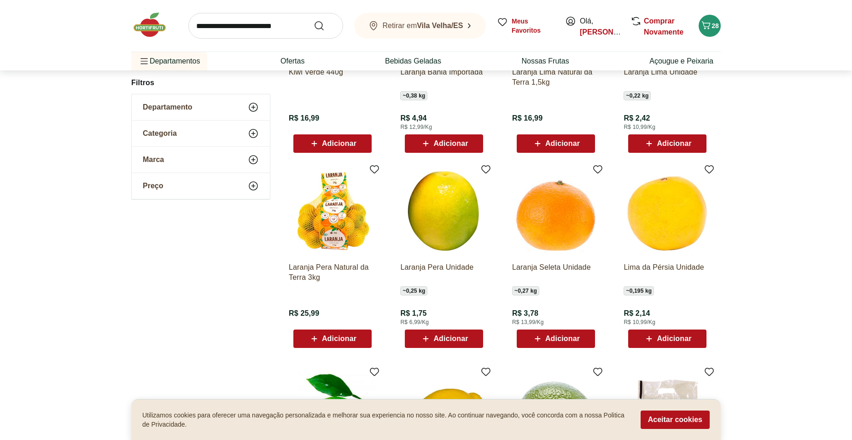
click at [273, 27] on input "search" at bounding box center [265, 26] width 155 height 26
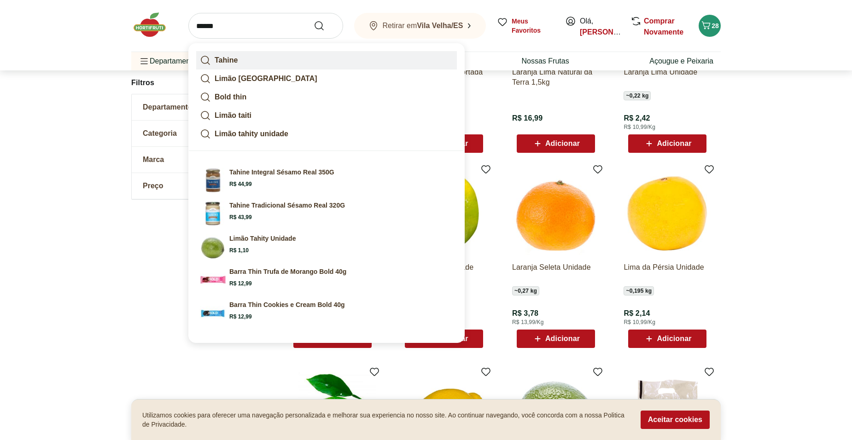
click at [267, 58] on link "Tahine" at bounding box center [326, 60] width 261 height 18
type input "******"
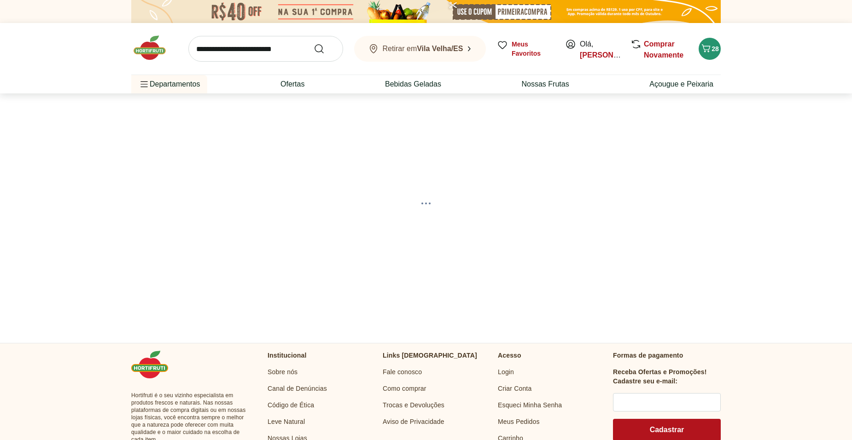
select select "**********"
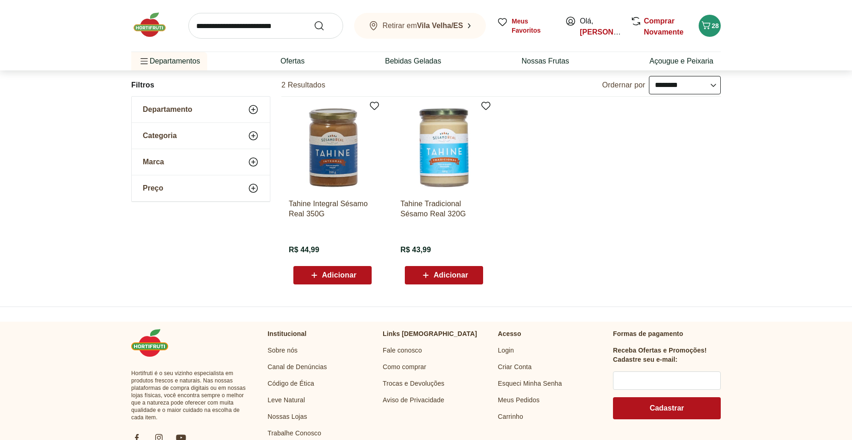
scroll to position [92, 0]
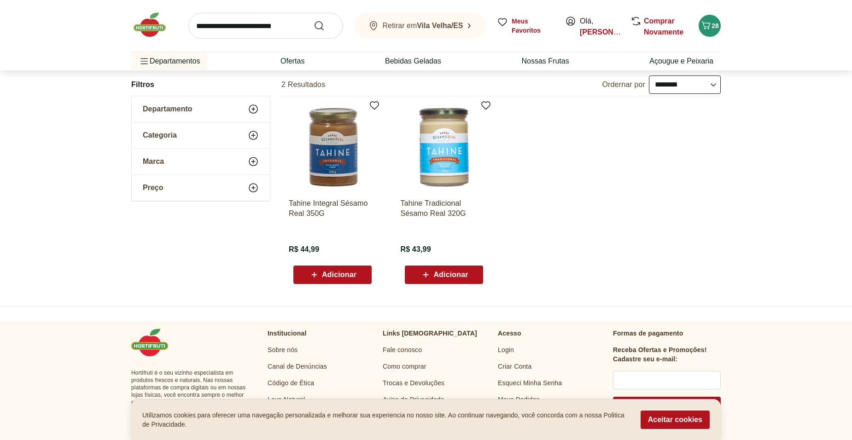
click at [449, 279] on span "Adicionar" at bounding box center [444, 274] width 48 height 11
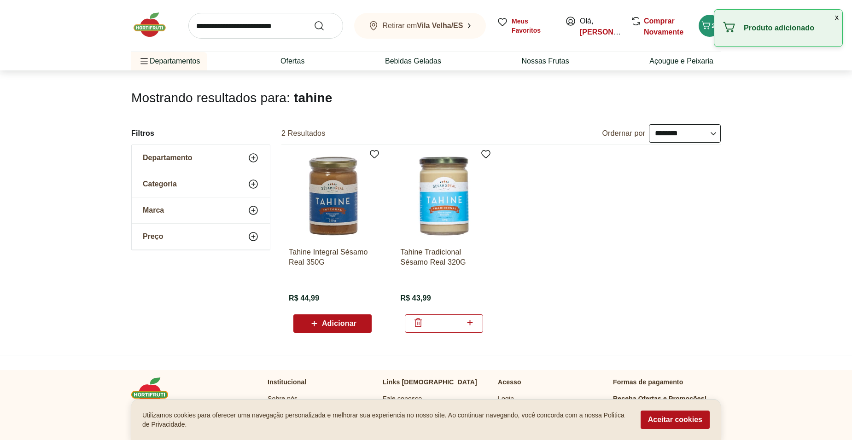
scroll to position [0, 0]
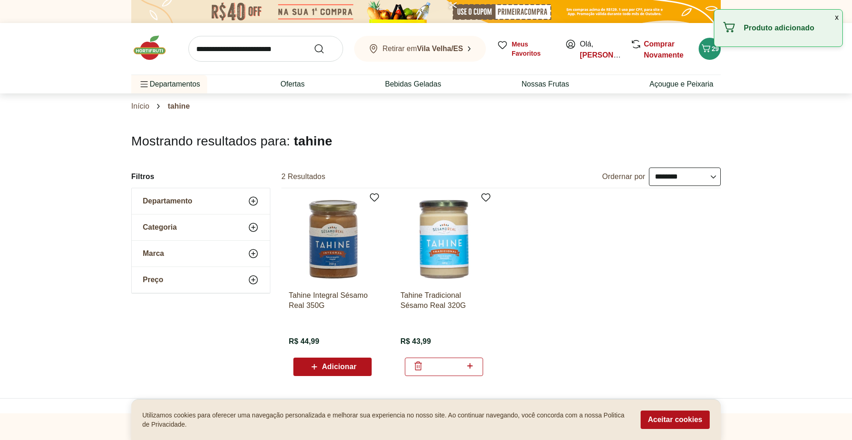
click at [254, 53] on input "search" at bounding box center [265, 49] width 155 height 26
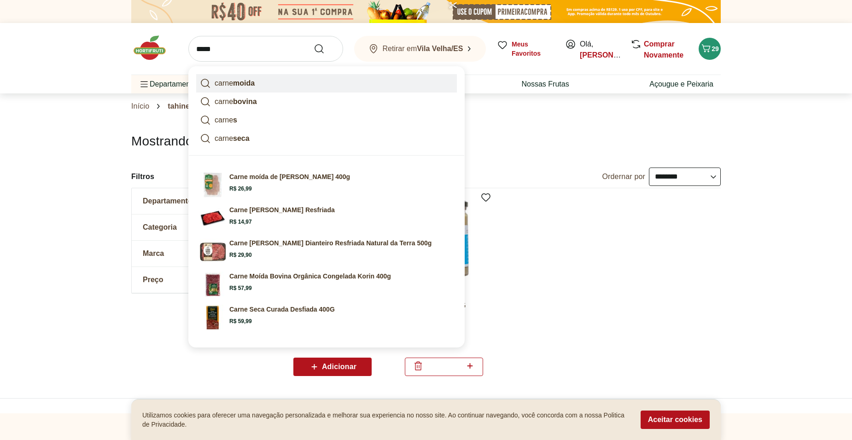
click at [272, 82] on link "carne moida" at bounding box center [326, 83] width 261 height 18
type input "**********"
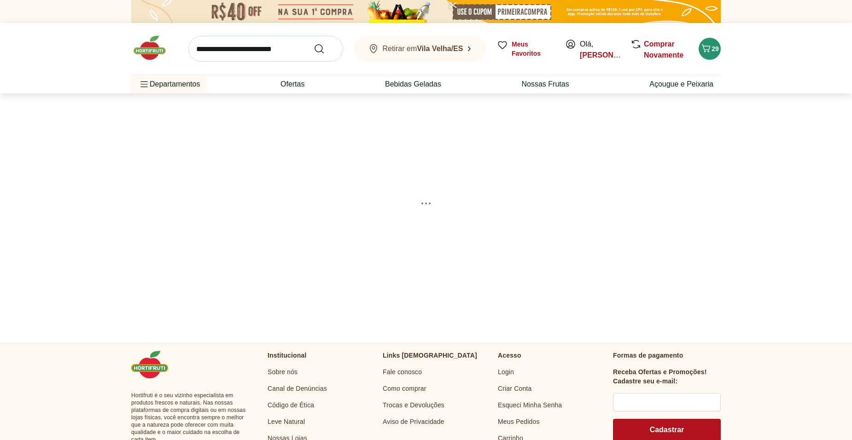
select select "**********"
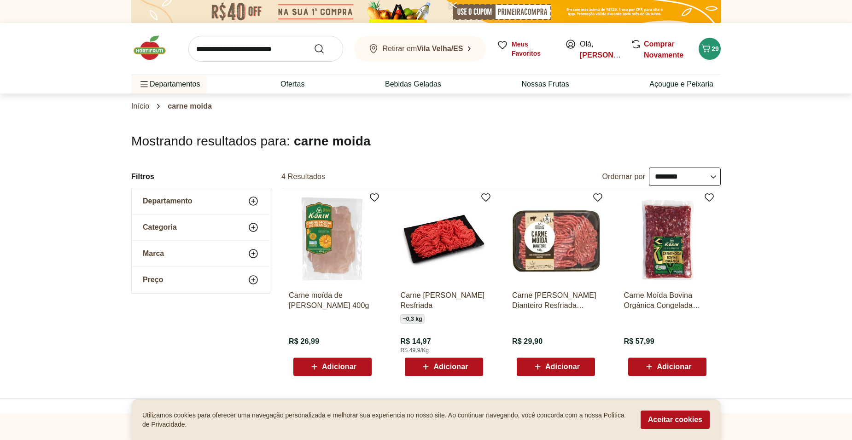
click at [442, 367] on span "Adicionar" at bounding box center [450, 366] width 35 height 7
click at [259, 43] on input "search" at bounding box center [265, 49] width 155 height 26
type input "****"
click at [314, 43] on button "Submit Search" at bounding box center [325, 48] width 22 height 11
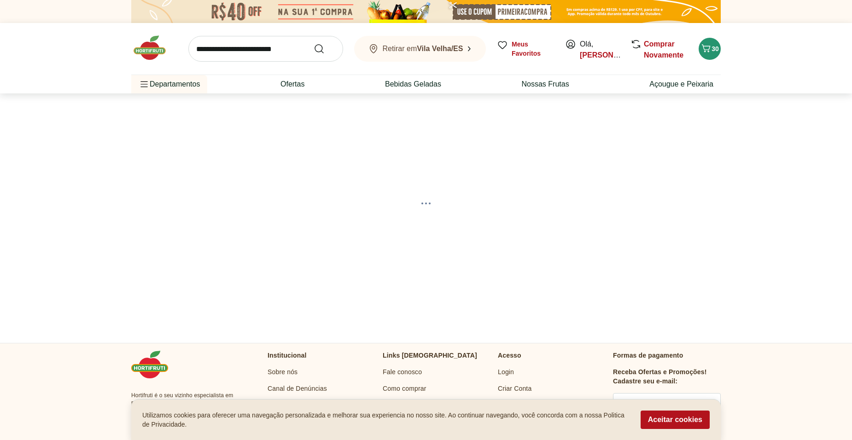
select select "**********"
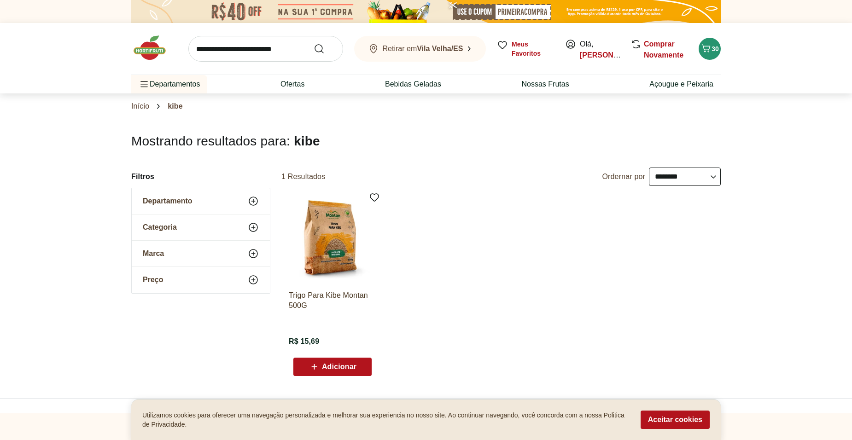
click at [357, 365] on div "Adicionar" at bounding box center [333, 367] width 64 height 17
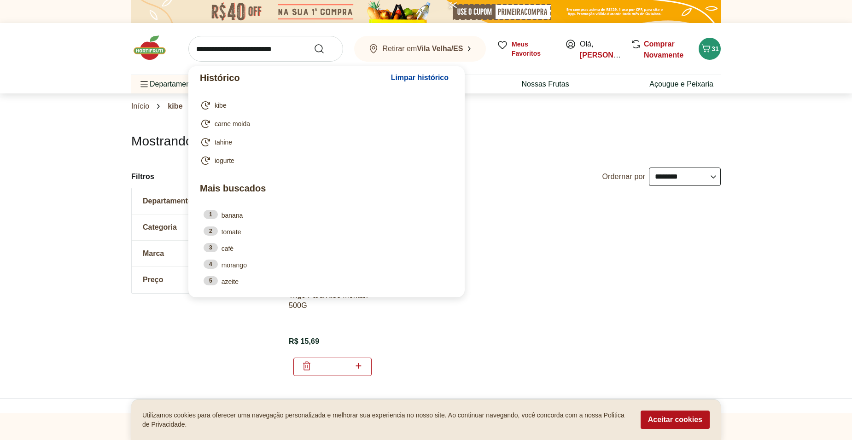
click at [227, 47] on input "search" at bounding box center [265, 49] width 155 height 26
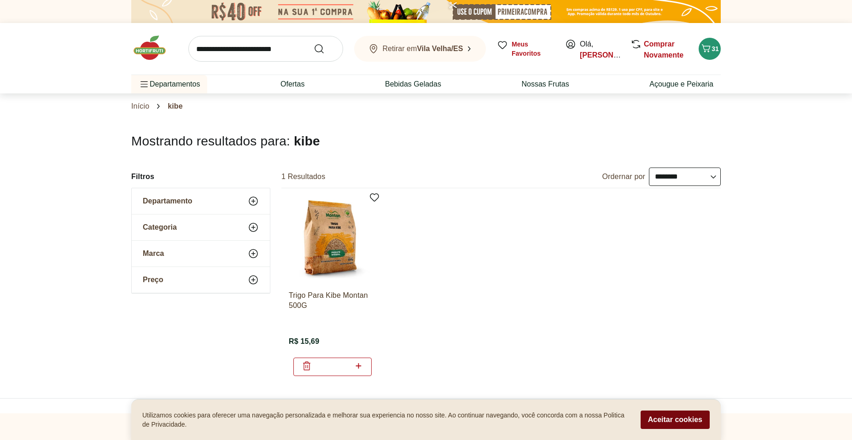
click at [662, 417] on button "Aceitar cookies" at bounding box center [674, 420] width 69 height 18
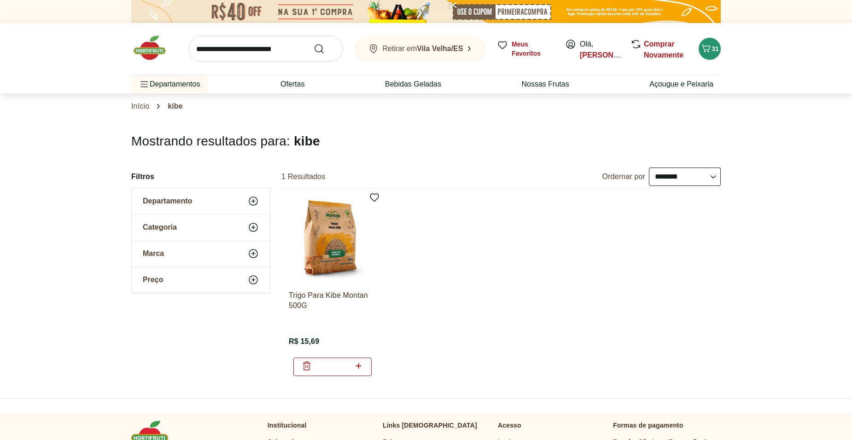
click at [217, 55] on input "search" at bounding box center [265, 49] width 155 height 26
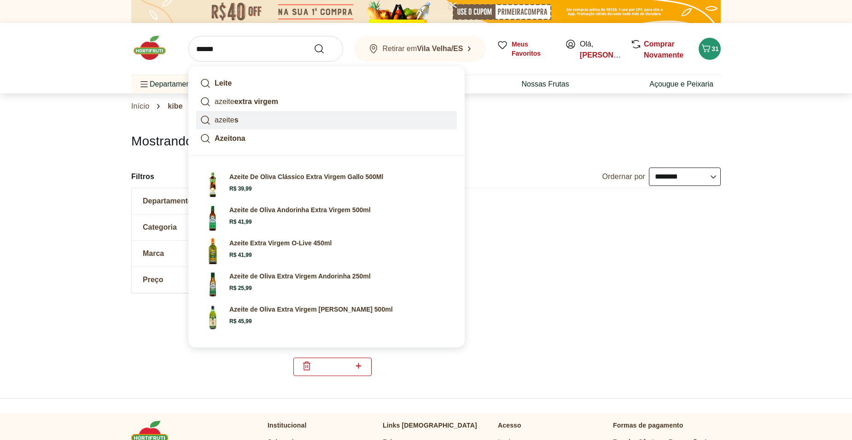
type input "******"
click at [314, 43] on button "Submit Search" at bounding box center [325, 48] width 22 height 11
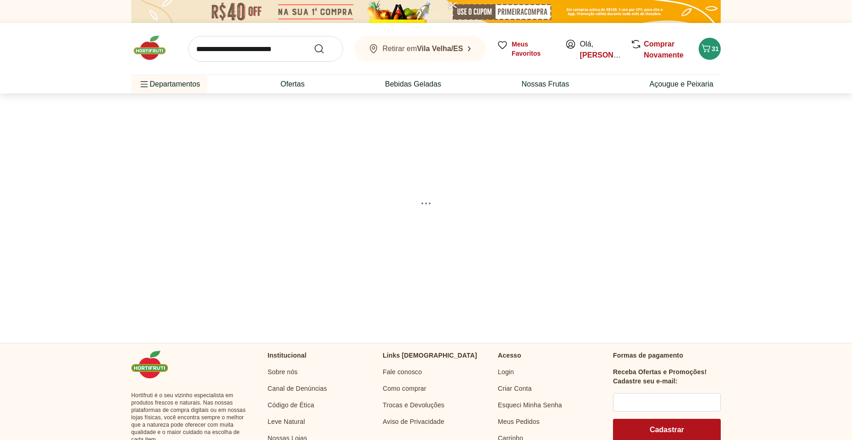
select select "**********"
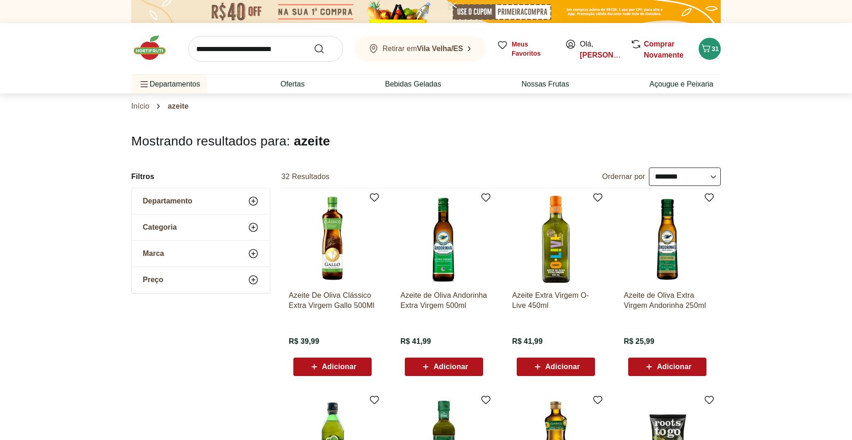
click at [569, 366] on span "Adicionar" at bounding box center [562, 366] width 35 height 7
click at [709, 45] on icon "Carrinho" at bounding box center [705, 48] width 11 height 11
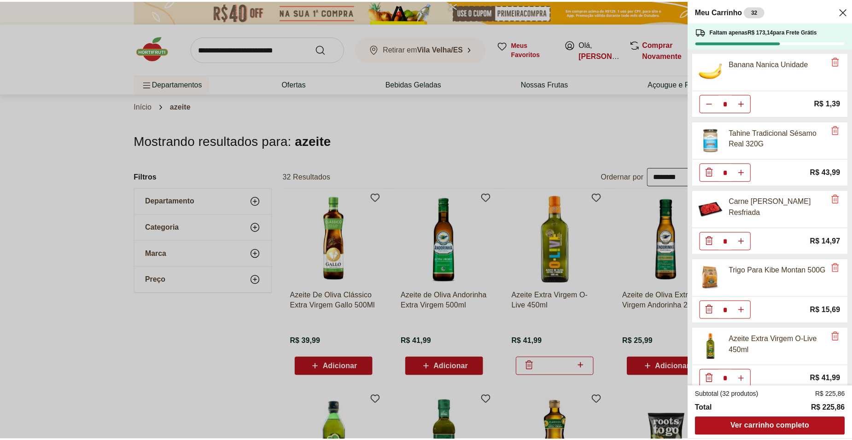
scroll to position [286, 0]
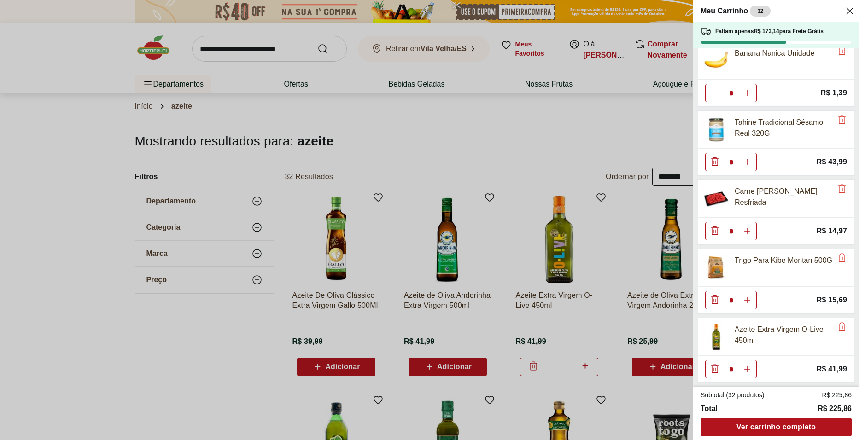
click at [343, 134] on div "Meu Carrinho 32 Faltam apenas R$ 173,14 para Frete Grátis Semente De Chia 200G …" at bounding box center [429, 220] width 859 height 440
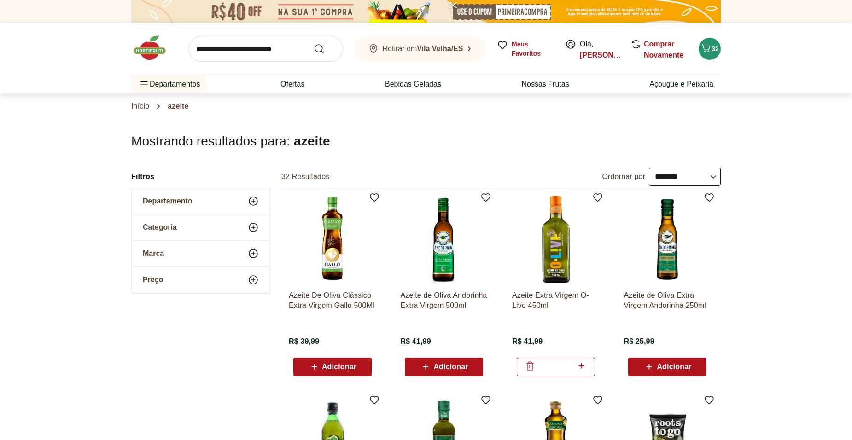
click at [240, 46] on input "search" at bounding box center [265, 49] width 155 height 26
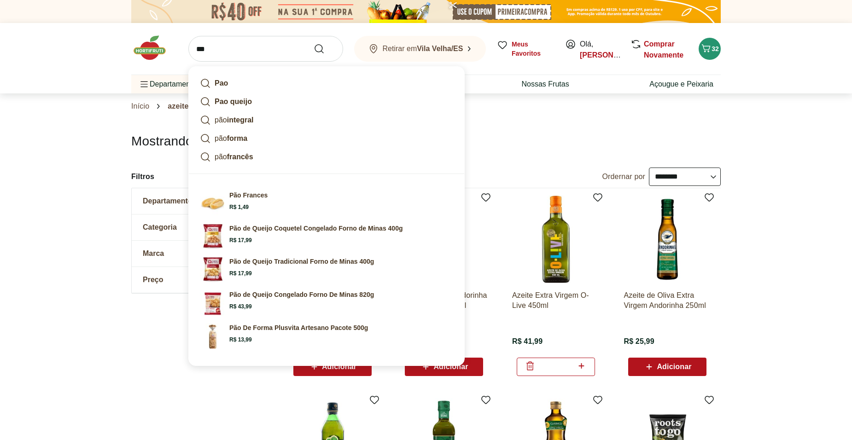
type input "***"
click at [314, 43] on button "Submit Search" at bounding box center [325, 48] width 22 height 11
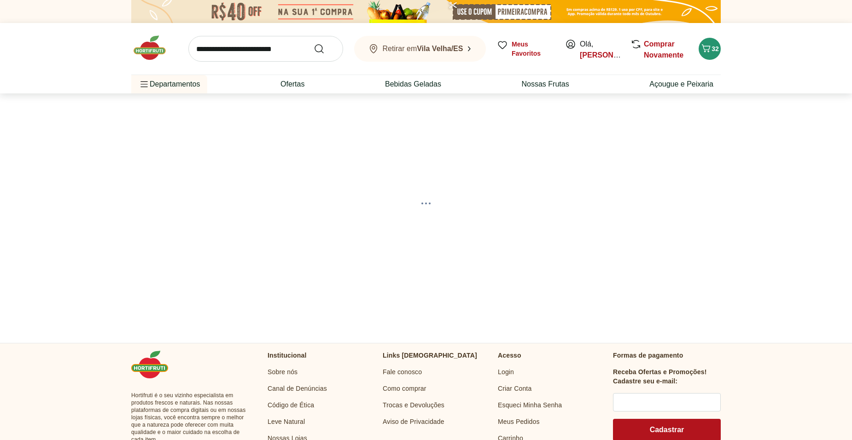
select select "**********"
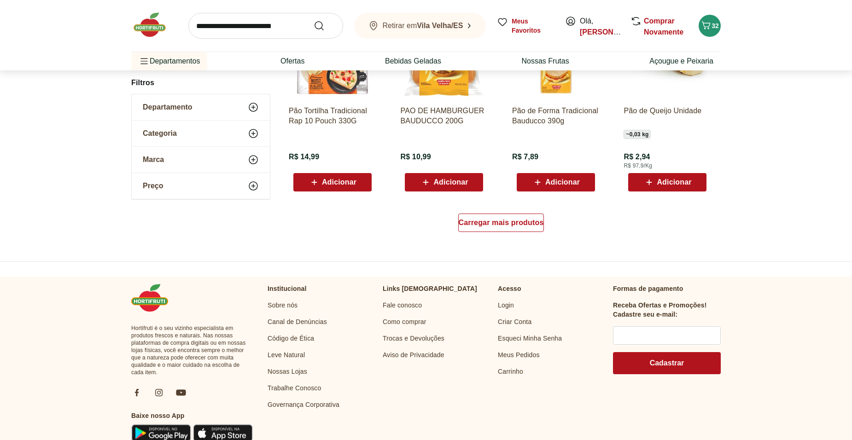
scroll to position [645, 0]
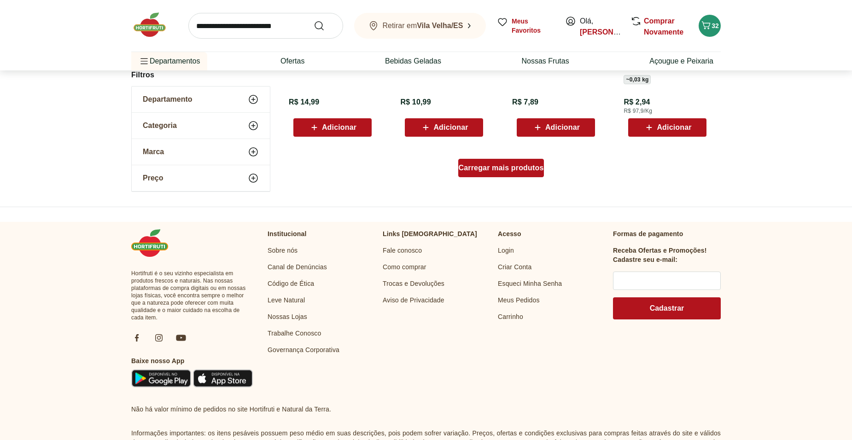
click at [503, 167] on span "Carregar mais produtos" at bounding box center [501, 167] width 85 height 7
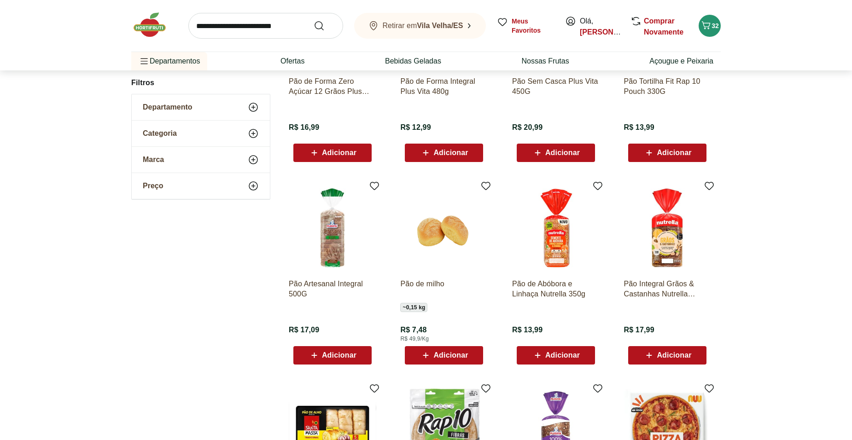
scroll to position [459, 0]
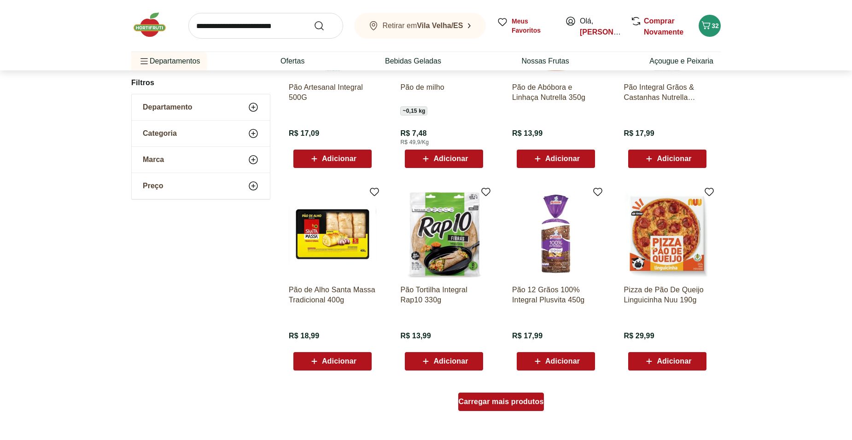
click at [514, 402] on span "Carregar mais produtos" at bounding box center [501, 401] width 85 height 7
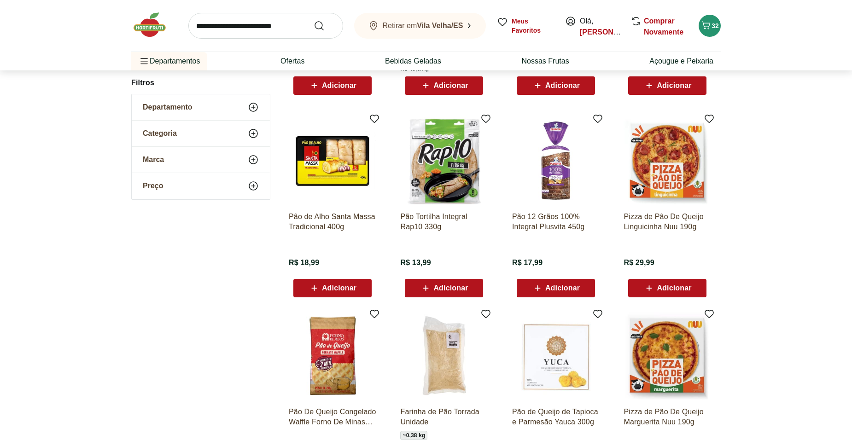
scroll to position [643, 0]
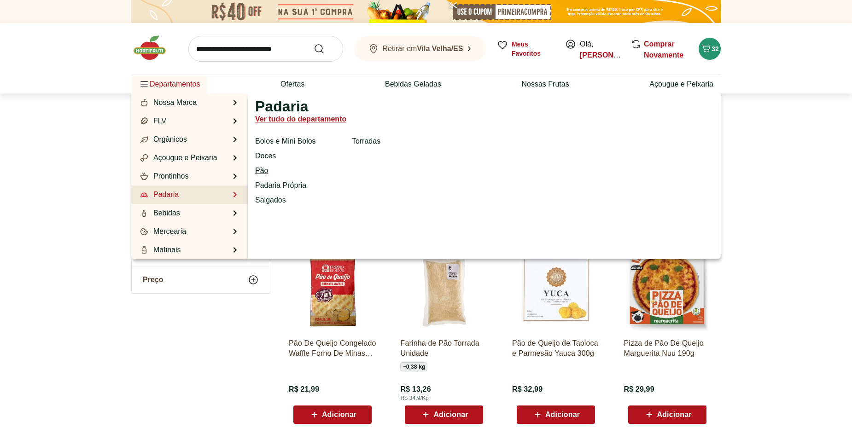
click at [267, 169] on link "Pão" at bounding box center [261, 170] width 13 height 11
select select "**********"
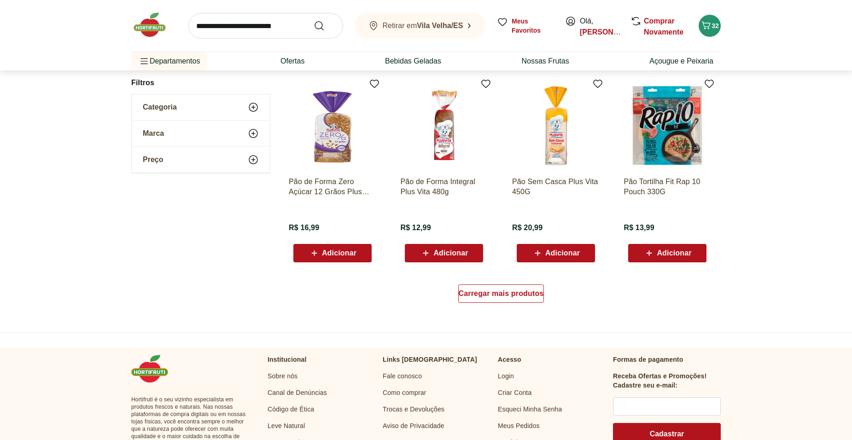
scroll to position [506, 0]
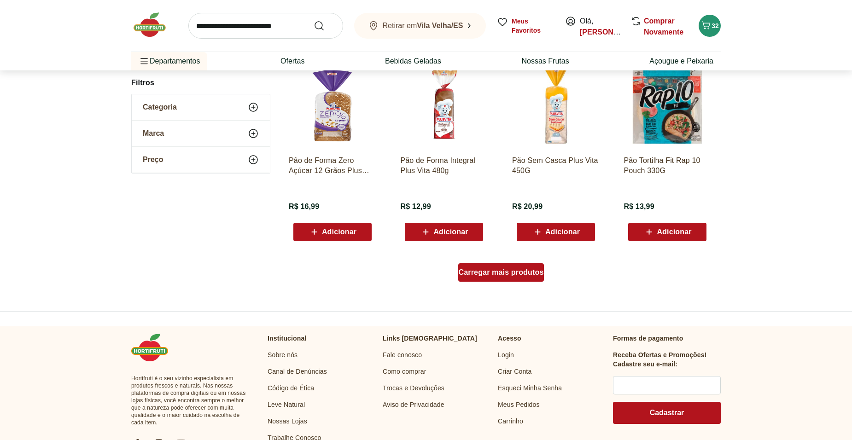
click at [514, 280] on div "Carregar mais produtos" at bounding box center [501, 272] width 86 height 18
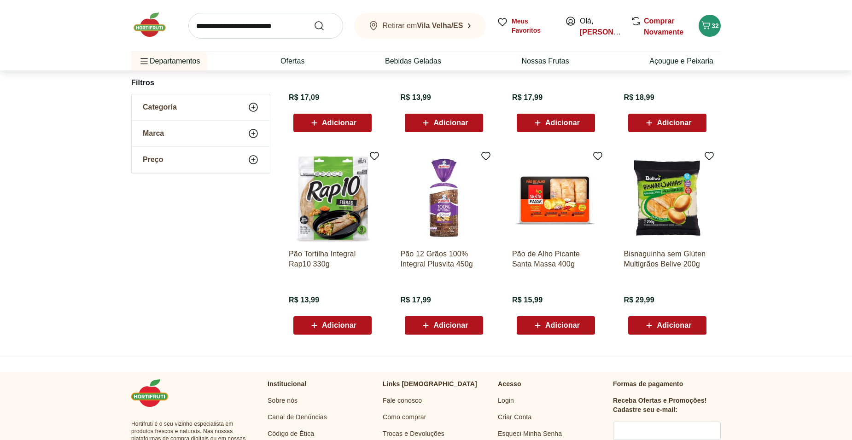
scroll to position [274, 0]
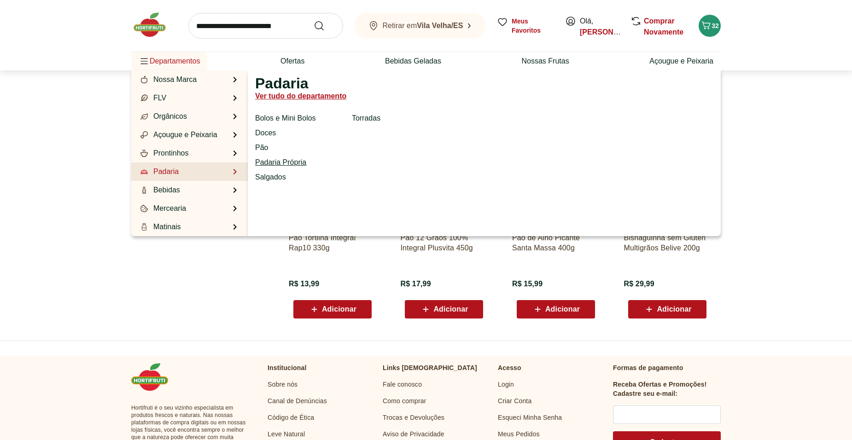
click at [278, 163] on link "Padaria Própria" at bounding box center [280, 162] width 51 height 11
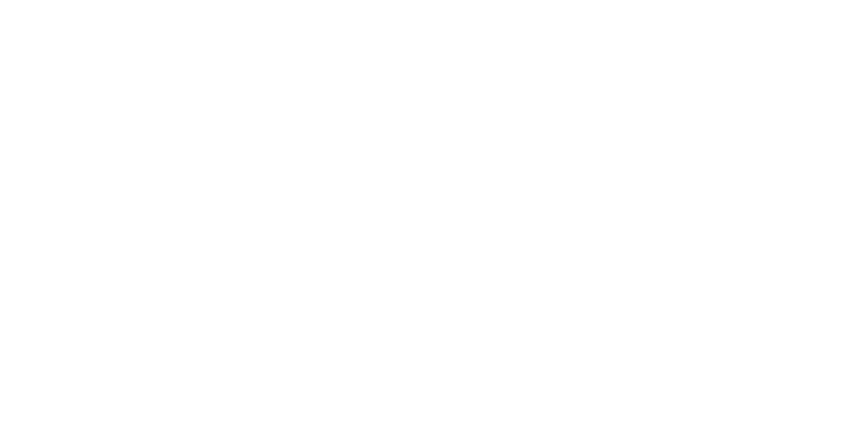
select select "**********"
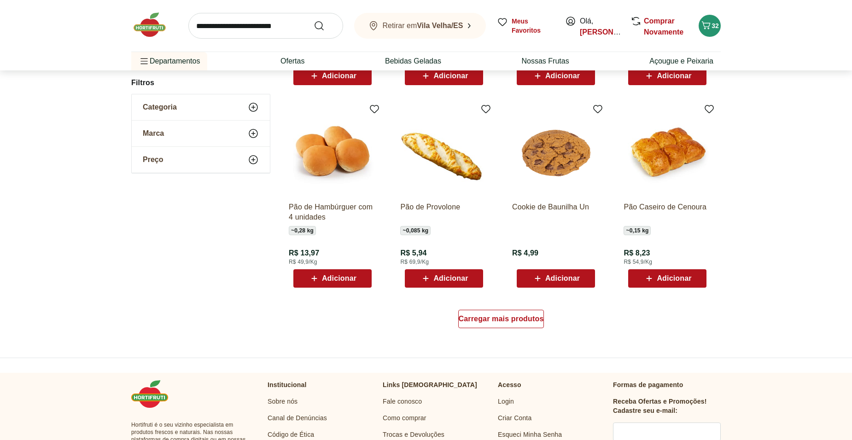
scroll to position [460, 0]
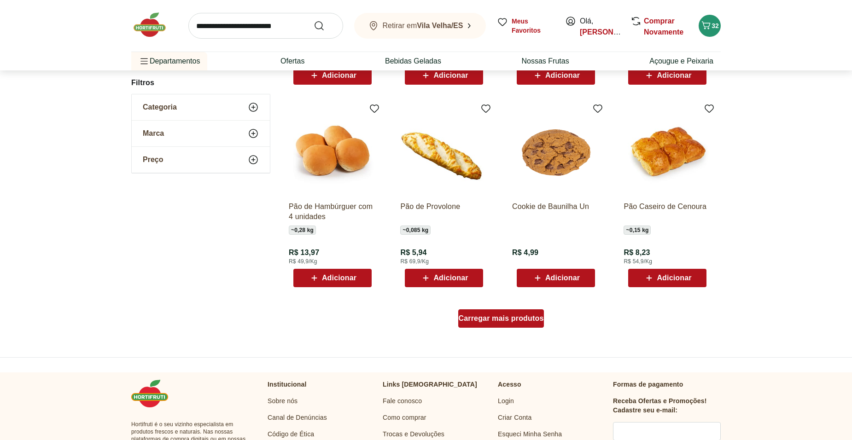
click at [515, 319] on span "Carregar mais produtos" at bounding box center [501, 318] width 85 height 7
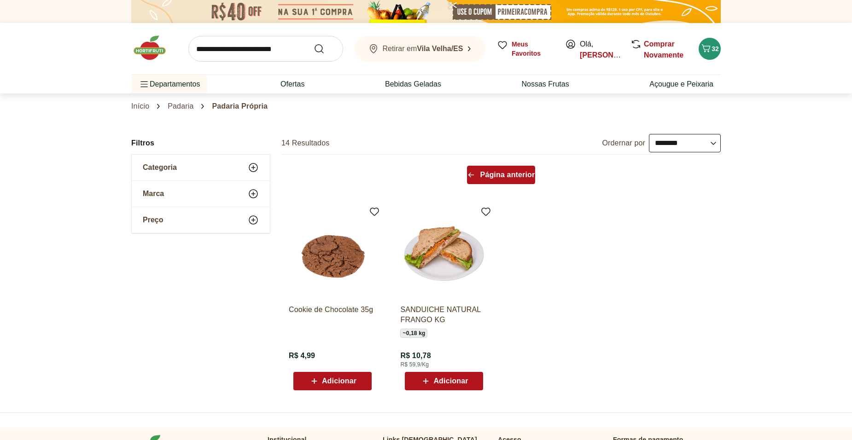
click at [482, 173] on span "Página anterior" at bounding box center [507, 174] width 55 height 7
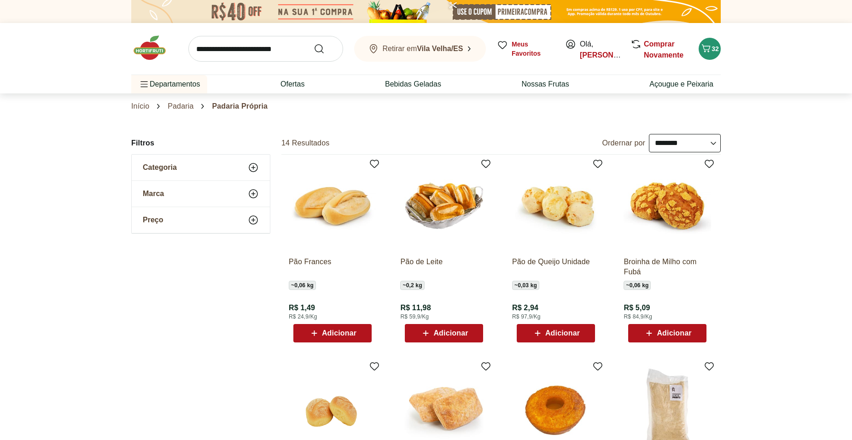
click at [176, 104] on link "Padaria" at bounding box center [181, 106] width 26 height 8
select select "**********"
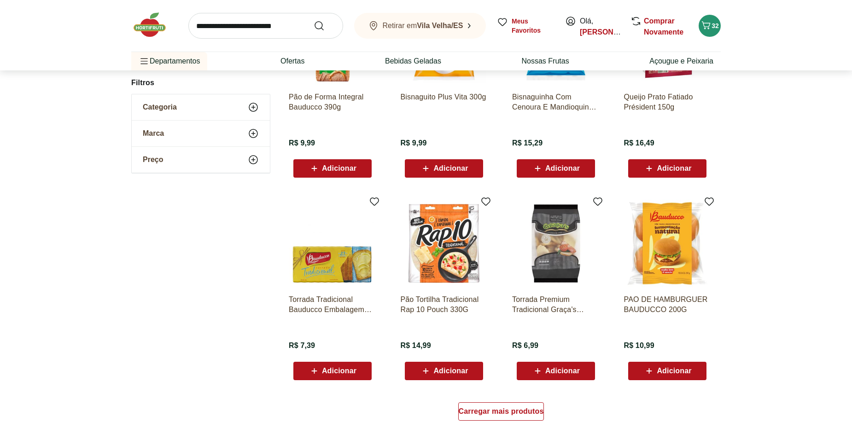
scroll to position [368, 0]
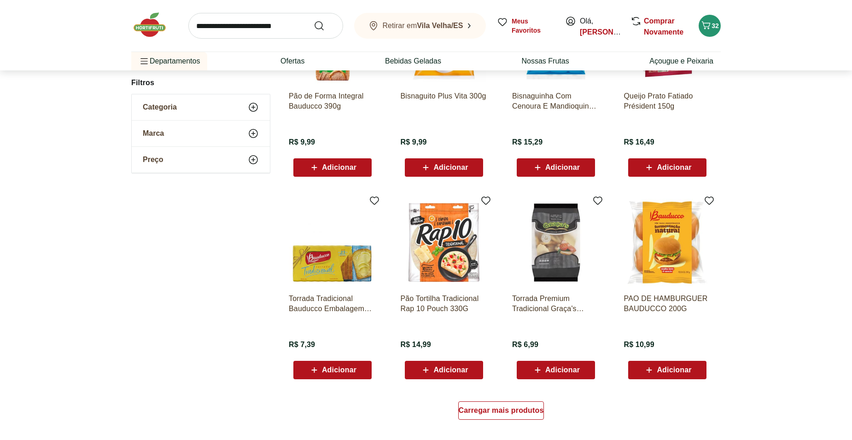
click at [461, 369] on span "Adicionar" at bounding box center [450, 369] width 35 height 7
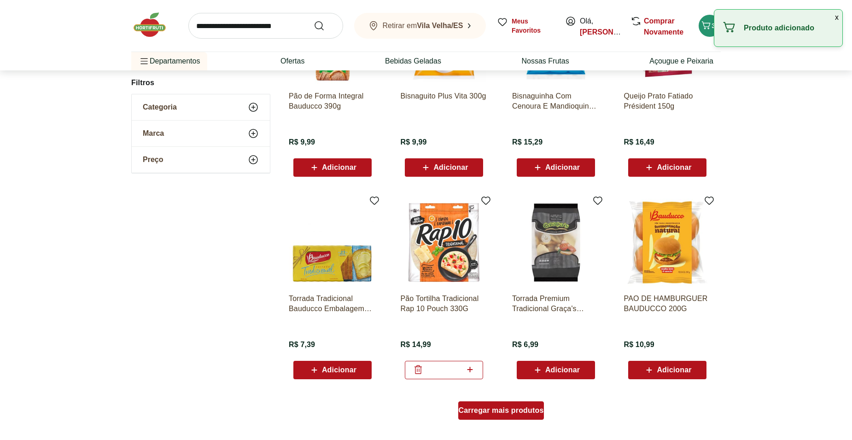
click at [507, 416] on div "Carregar mais produtos" at bounding box center [501, 410] width 86 height 18
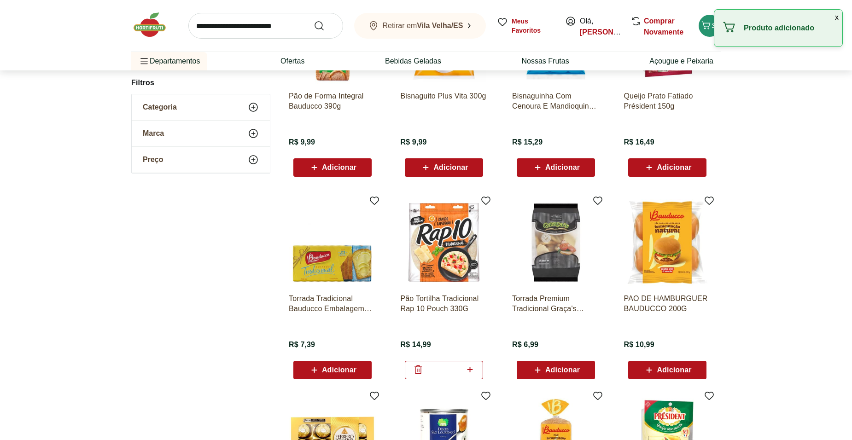
scroll to position [552, 0]
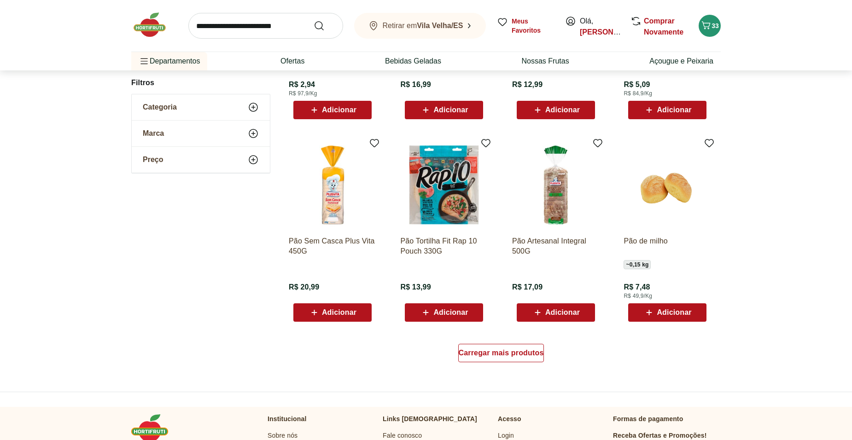
scroll to position [506, 0]
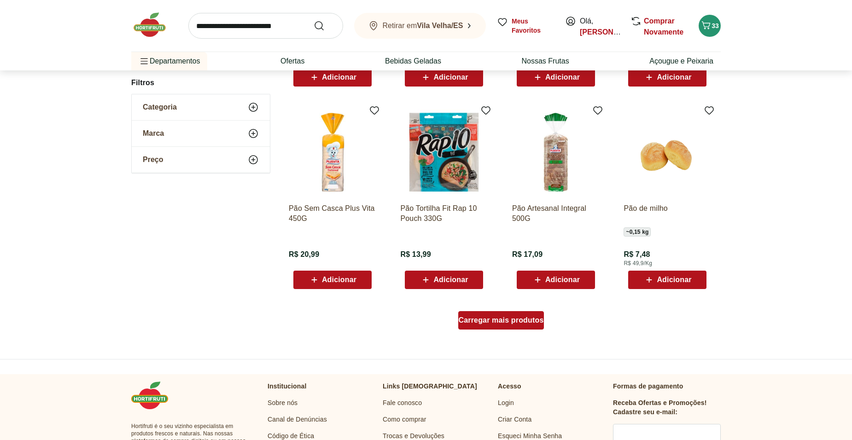
click at [500, 322] on span "Carregar mais produtos" at bounding box center [501, 320] width 85 height 7
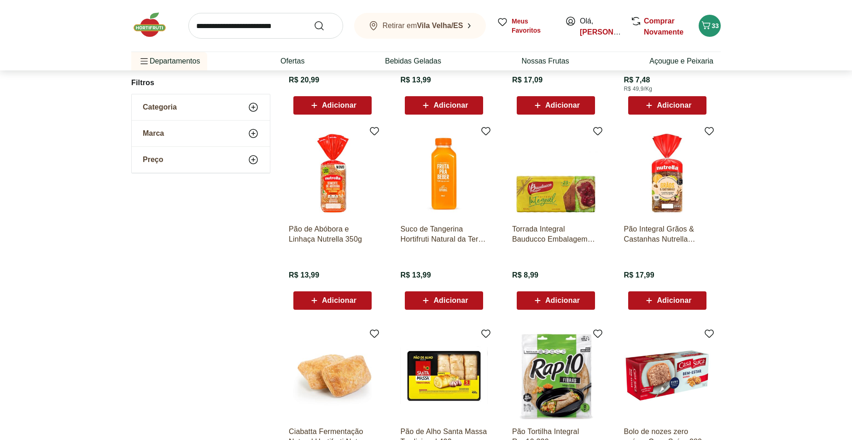
scroll to position [691, 0]
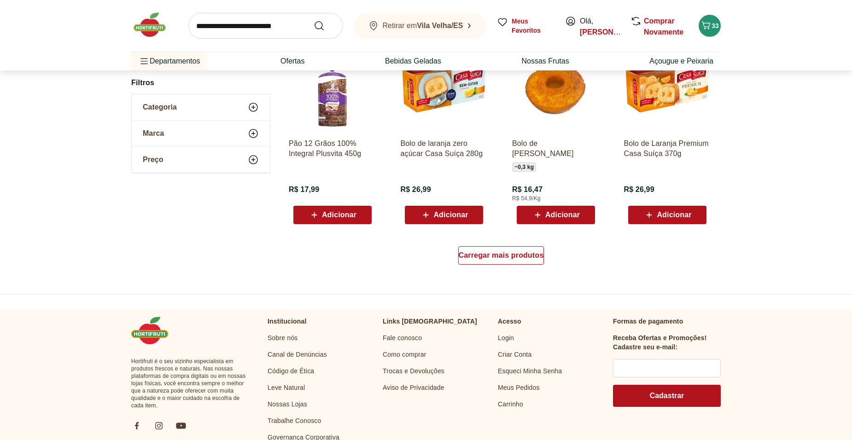
scroll to position [597, 0]
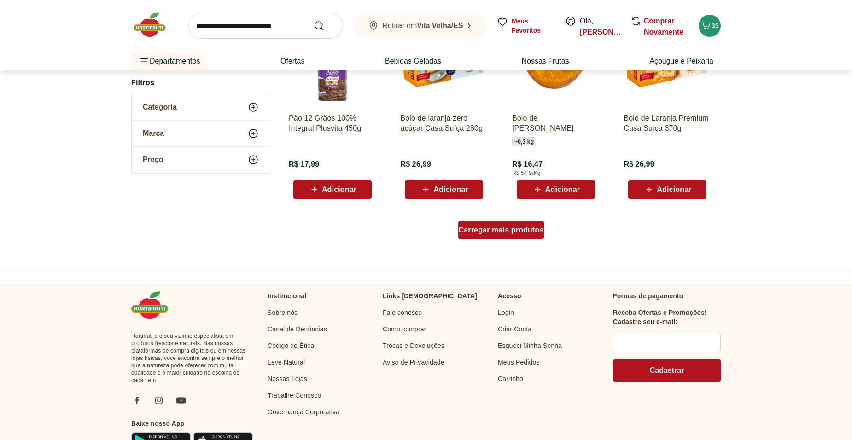
click at [531, 234] on div "Carregar mais produtos" at bounding box center [501, 230] width 86 height 18
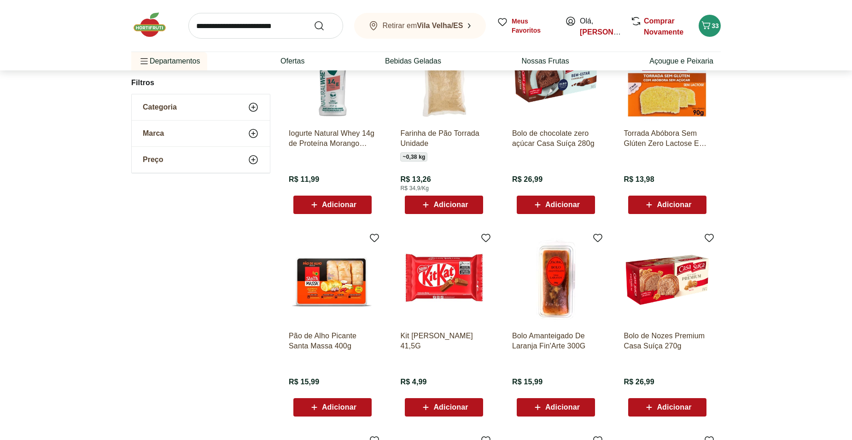
scroll to position [781, 0]
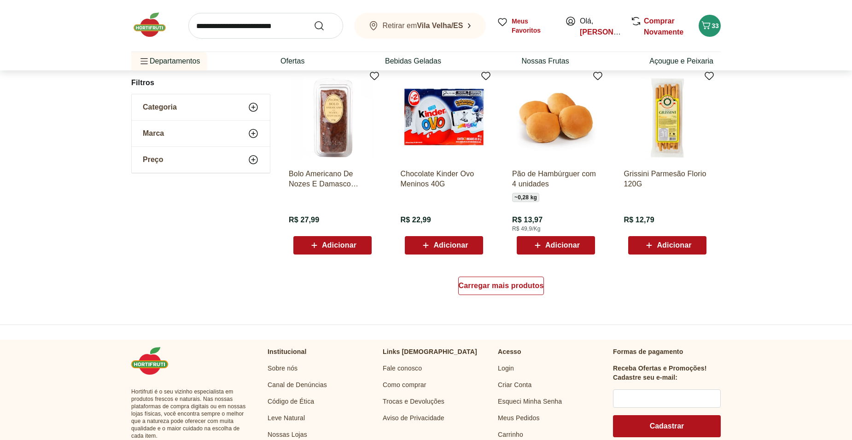
scroll to position [549, 0]
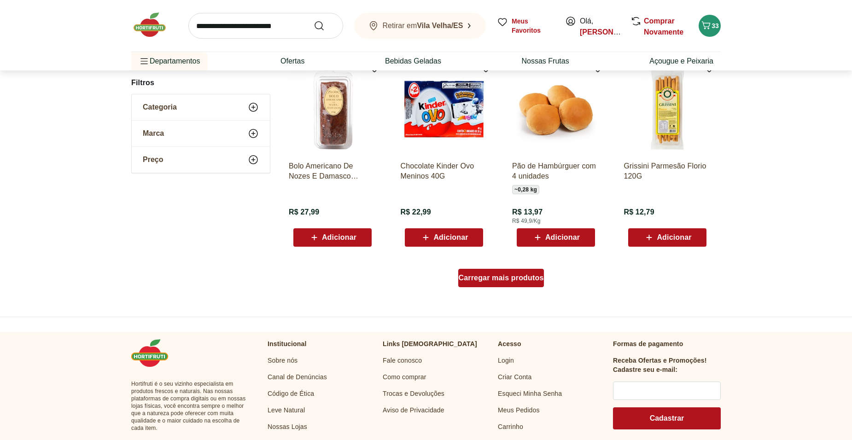
click at [522, 279] on span "Carregar mais produtos" at bounding box center [501, 277] width 85 height 7
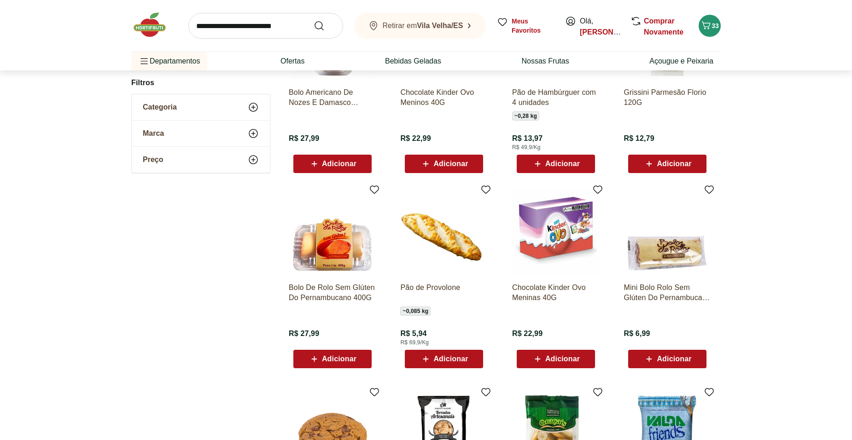
scroll to position [733, 0]
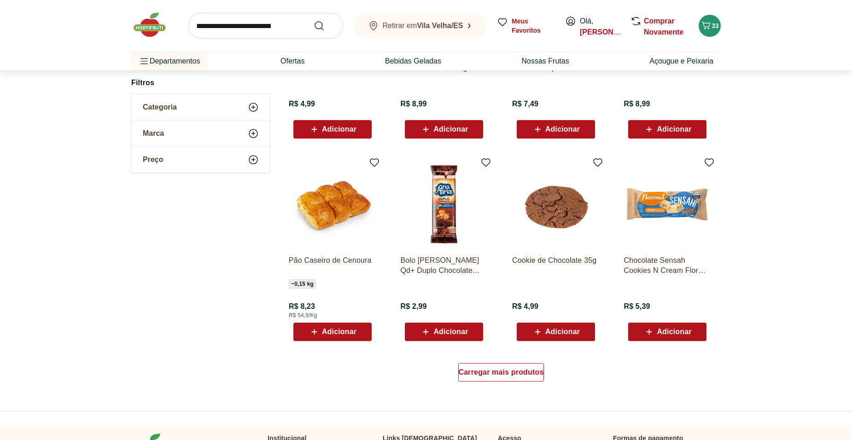
scroll to position [455, 0]
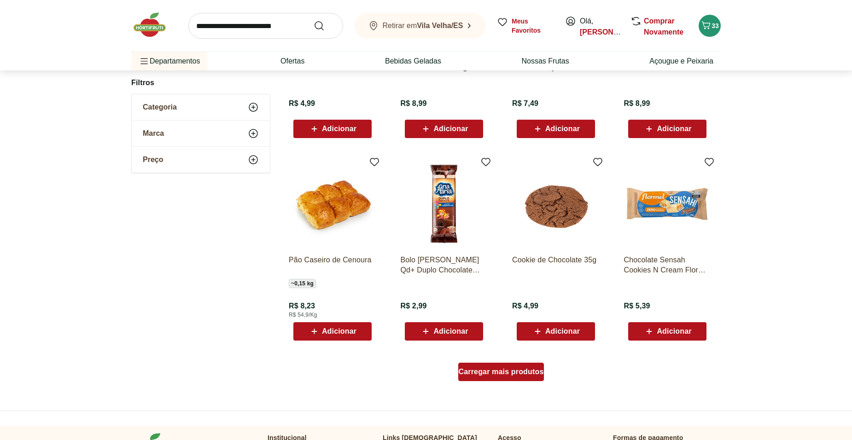
click at [484, 371] on span "Carregar mais produtos" at bounding box center [501, 371] width 85 height 7
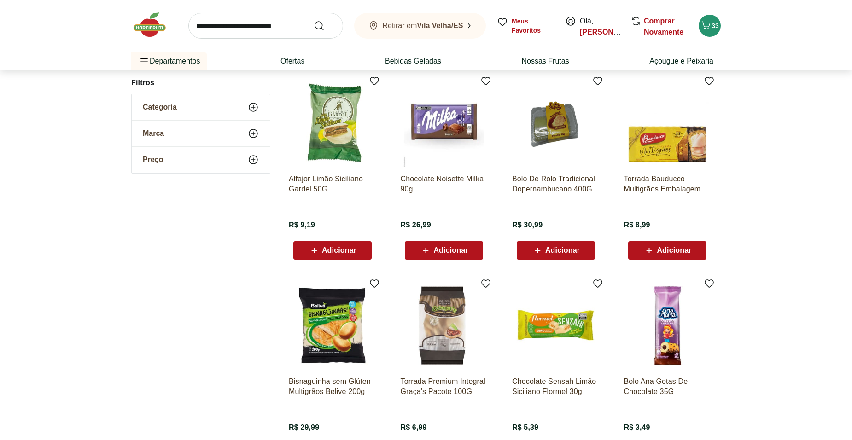
scroll to position [801, 0]
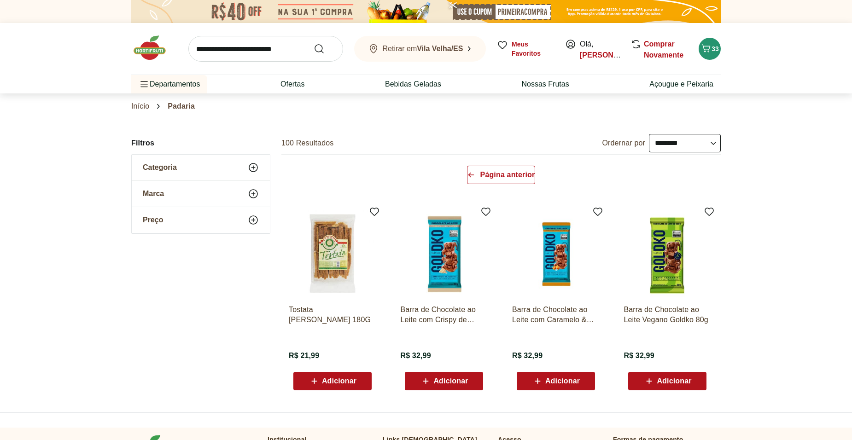
select select "**********"
click at [713, 46] on span "33" at bounding box center [714, 48] width 7 height 7
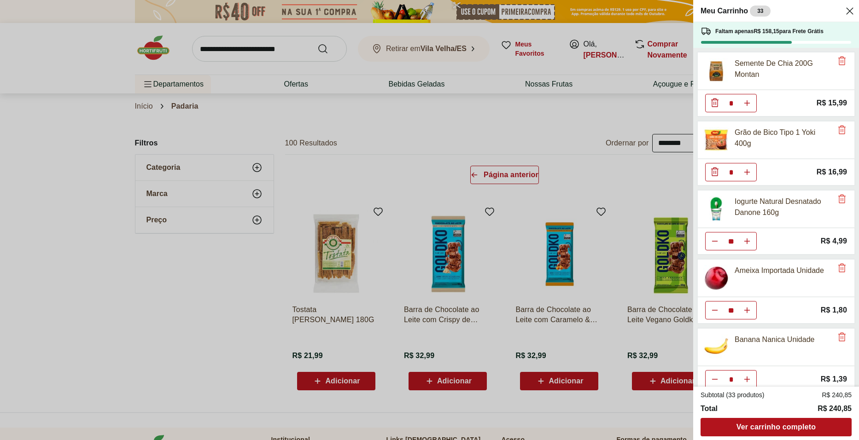
drag, startPoint x: 56, startPoint y: 277, endPoint x: 289, endPoint y: 367, distance: 249.8
click at [56, 277] on div "Meu Carrinho 33 Faltam apenas R$ 158,15 para Frete Grátis Semente De Chia 200G …" at bounding box center [429, 220] width 859 height 440
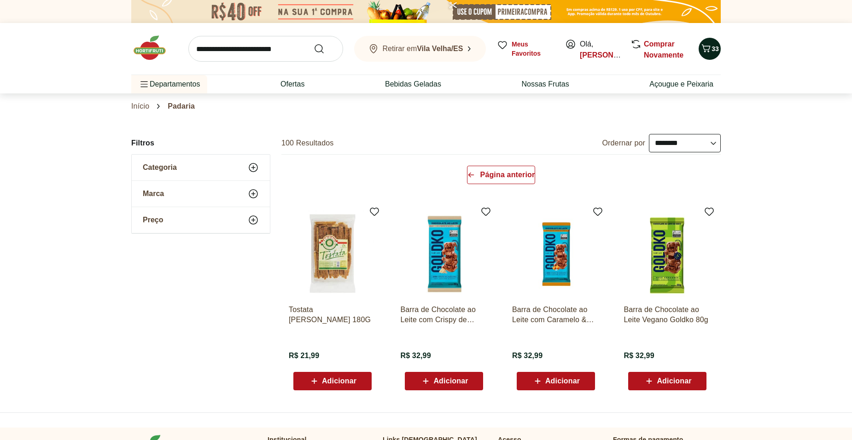
click at [711, 49] on span "33" at bounding box center [714, 48] width 7 height 7
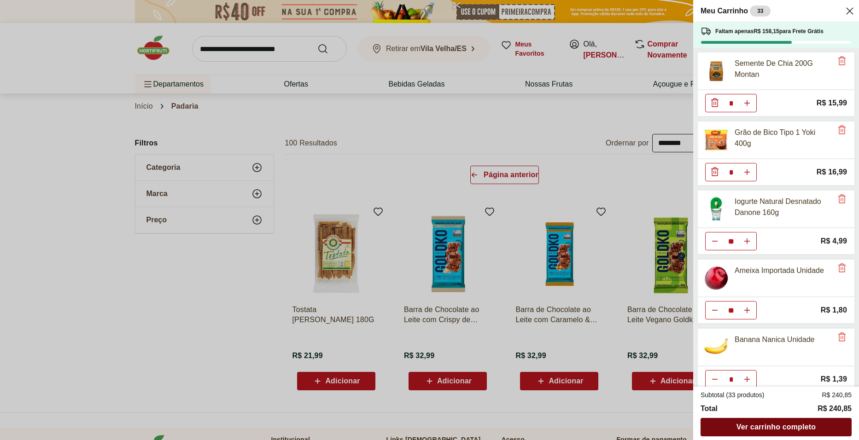
click at [802, 427] on span "Ver carrinho completo" at bounding box center [775, 427] width 79 height 7
